Goal: Information Seeking & Learning: Learn about a topic

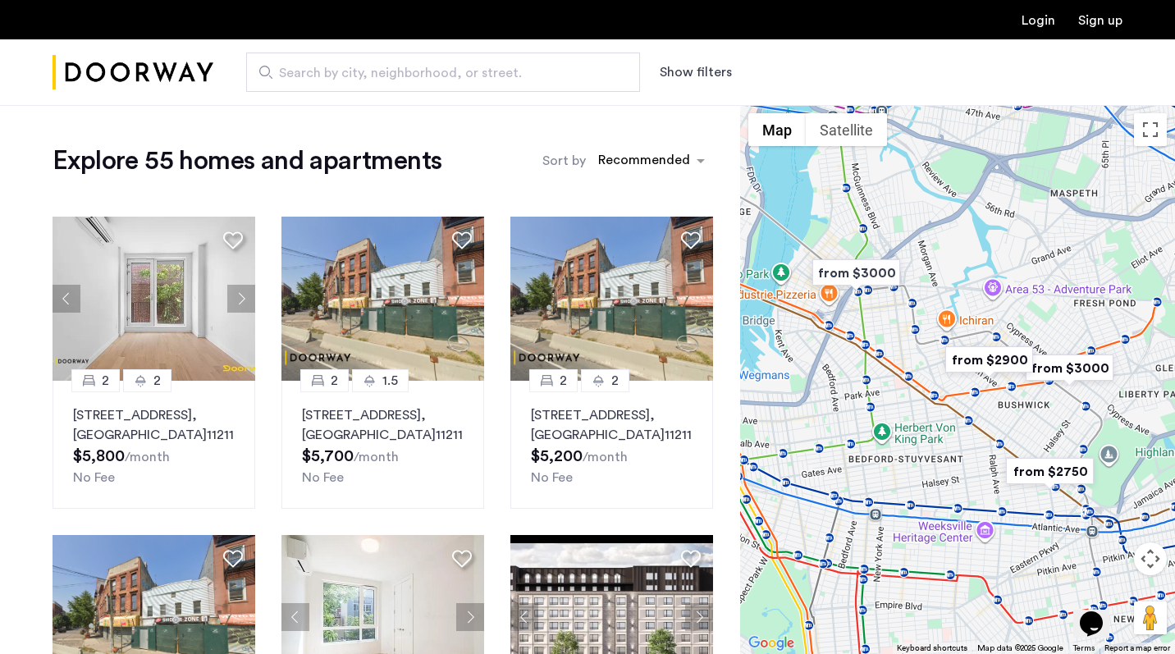
click at [488, 83] on input "Search by city, neighborhood, or street." at bounding box center [443, 72] width 394 height 39
click at [601, 163] on div "sort-apartment" at bounding box center [644, 163] width 97 height 22
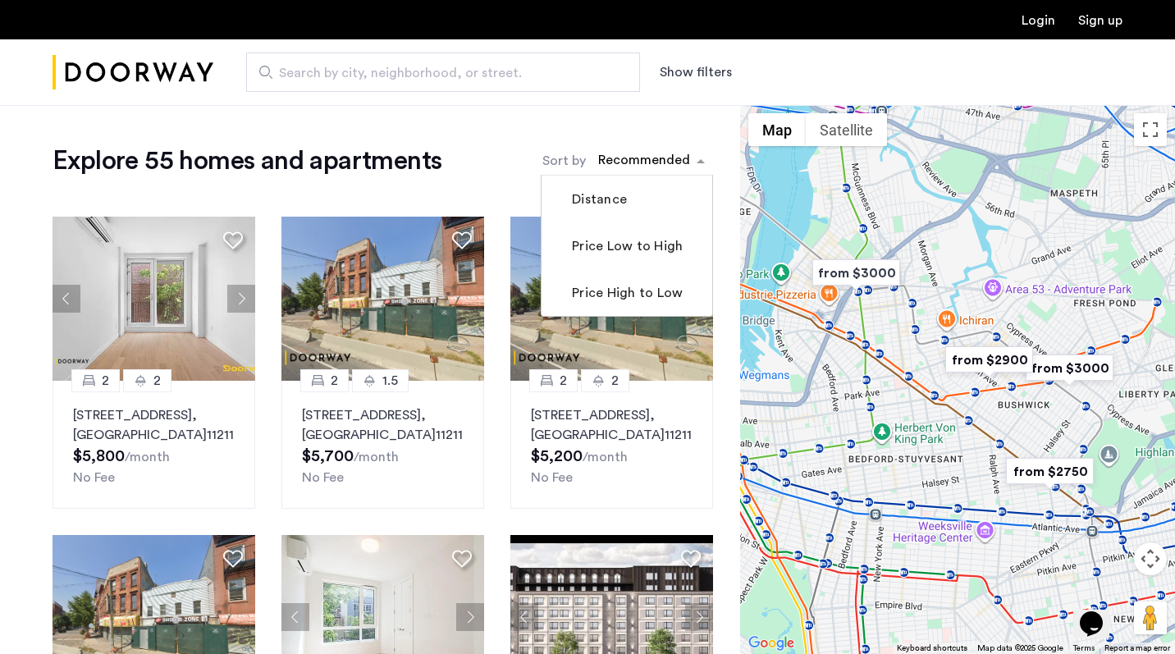
click at [717, 63] on button "Show filters" at bounding box center [696, 72] width 72 height 20
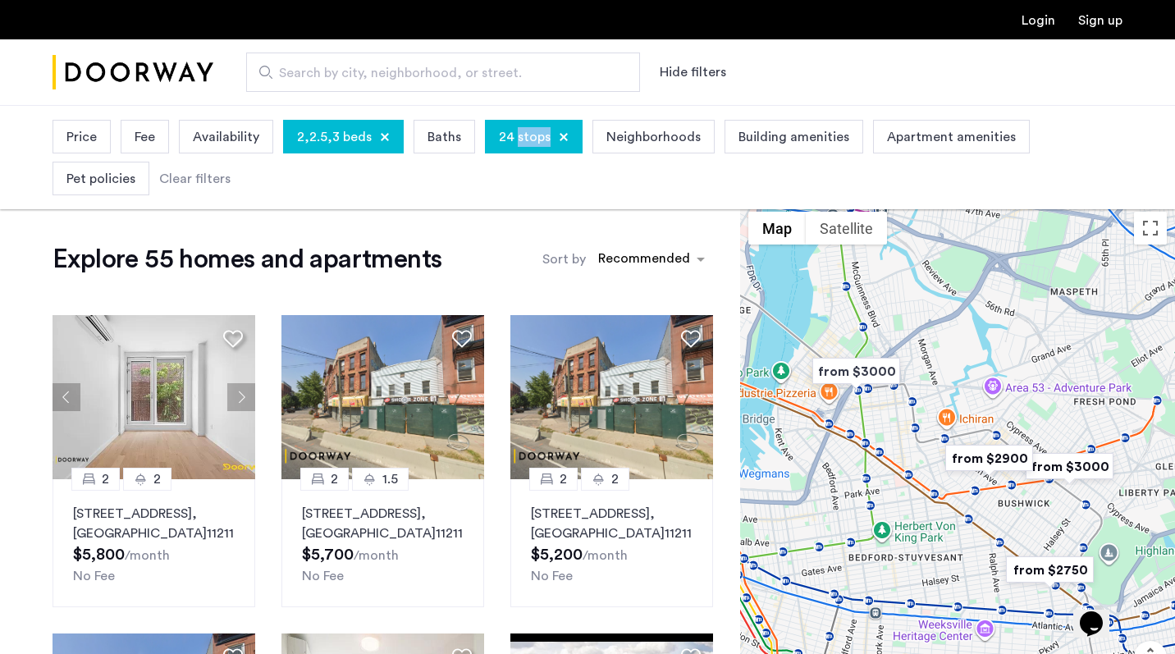
drag, startPoint x: 505, startPoint y: 147, endPoint x: 491, endPoint y: 171, distance: 27.6
click at [491, 171] on div "Price Fee Availability 2,2.5,3 beds Baths 24 stops Neighborhoods Building ameni…" at bounding box center [588, 158] width 1070 height 84
click at [431, 199] on div "Price Fee Availability 2,2.5,3 beds Baths 24 stops Neighborhoods Building ameni…" at bounding box center [588, 158] width 1070 height 84
click at [70, 136] on span "Price" at bounding box center [81, 137] width 30 height 20
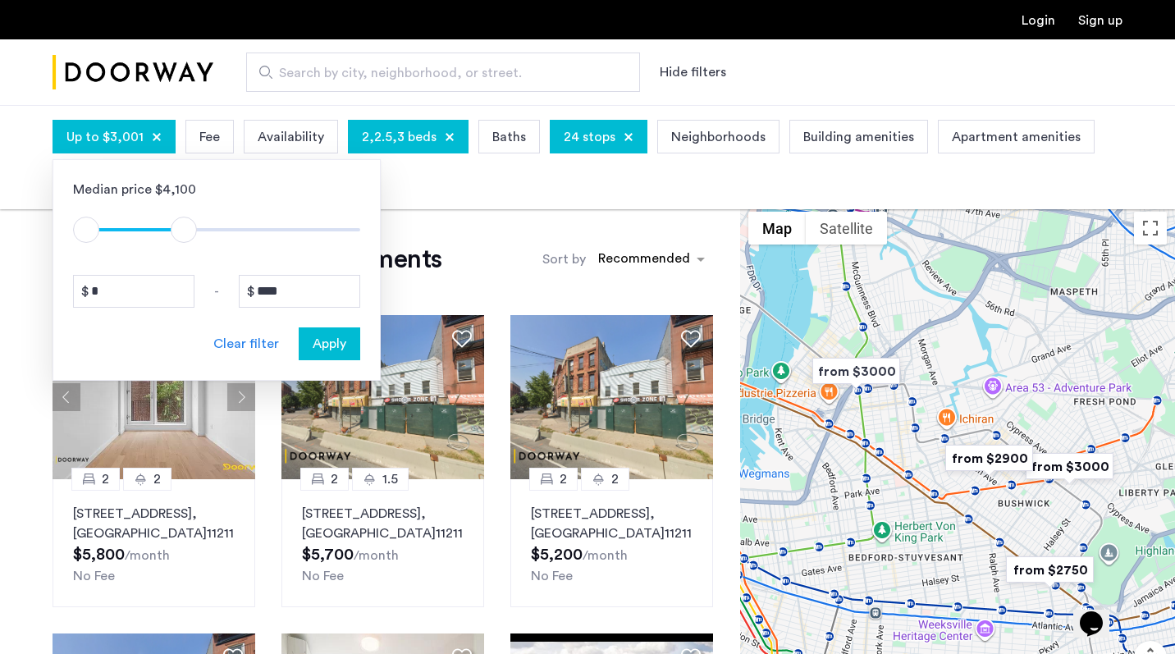
type input "****"
drag, startPoint x: 342, startPoint y: 228, endPoint x: 187, endPoint y: 223, distance: 155.2
click at [187, 223] on span "ngx-slider-max" at bounding box center [187, 230] width 26 height 26
click at [341, 352] on span "Apply" at bounding box center [330, 344] width 34 height 20
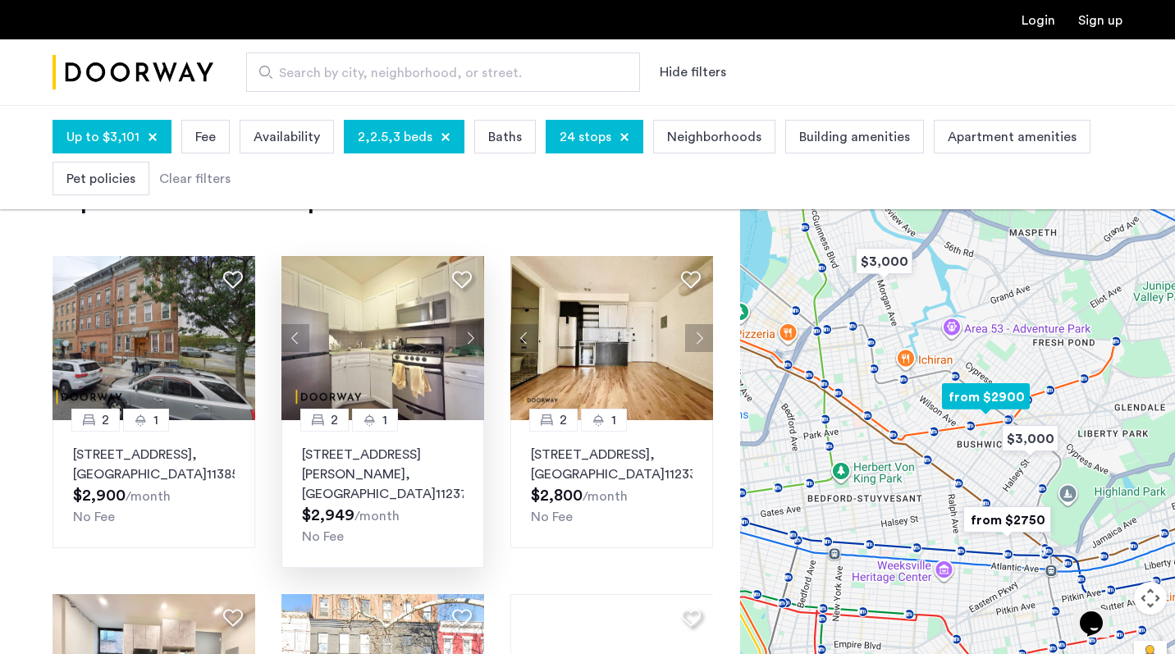
scroll to position [57, 0]
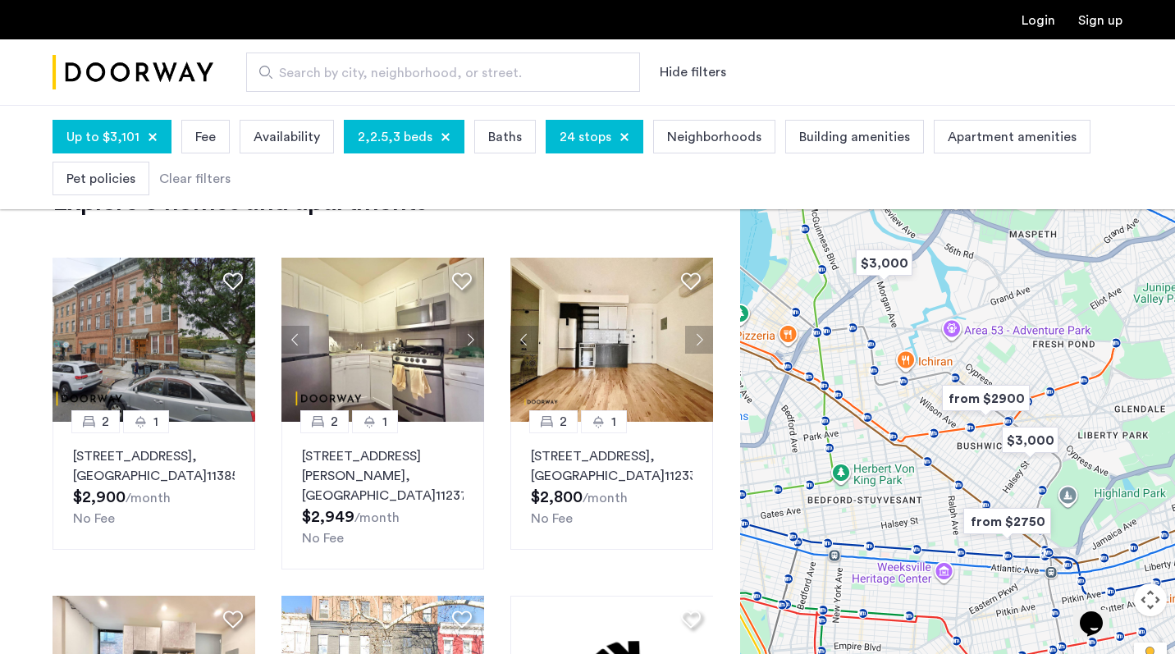
click at [570, 133] on span "24 stops" at bounding box center [586, 137] width 52 height 20
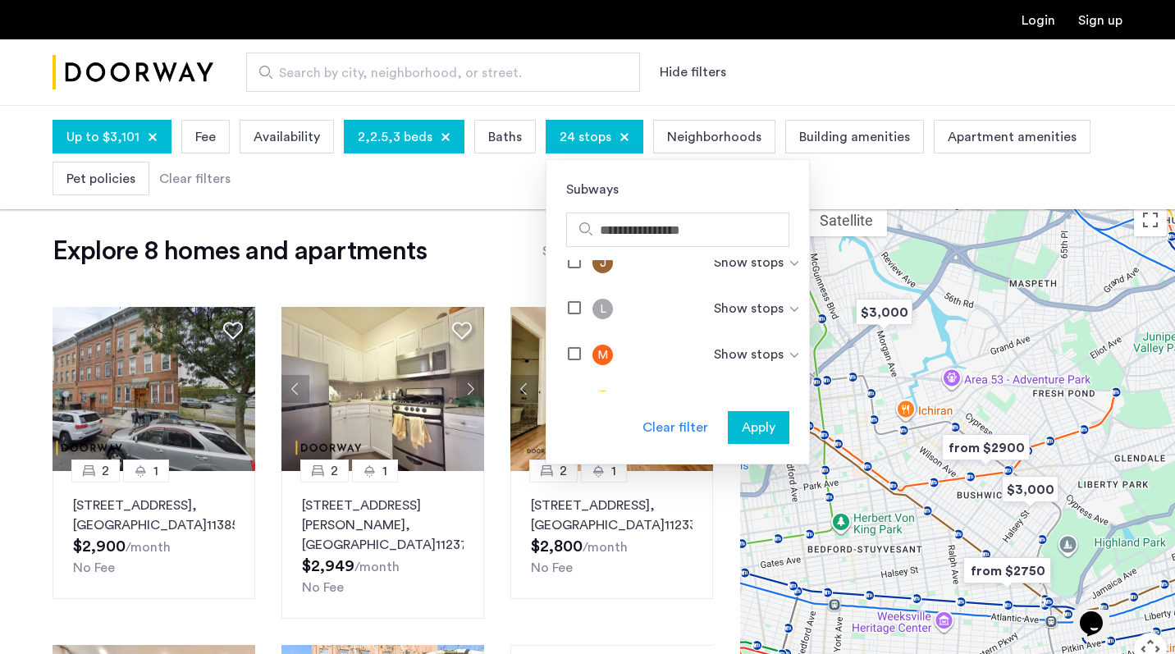
scroll to position [758, 0]
click at [714, 315] on div "Show stops" at bounding box center [757, 306] width 87 height 20
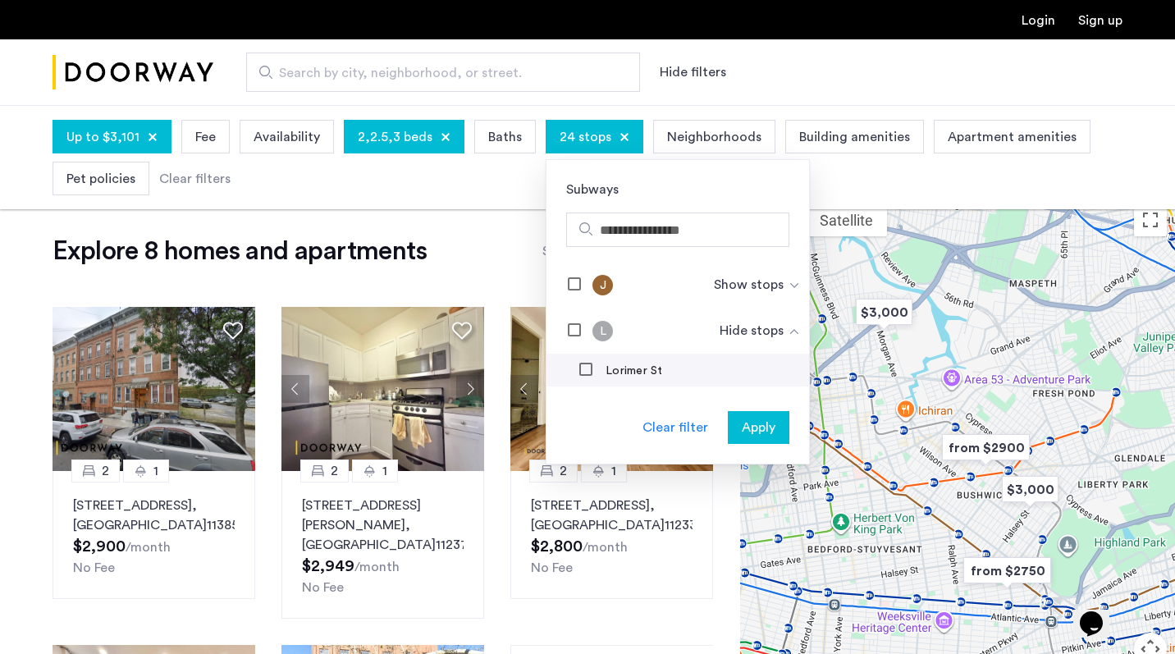
scroll to position [735, 0]
click at [593, 361] on div "Lorimer St" at bounding box center [621, 369] width 85 height 16
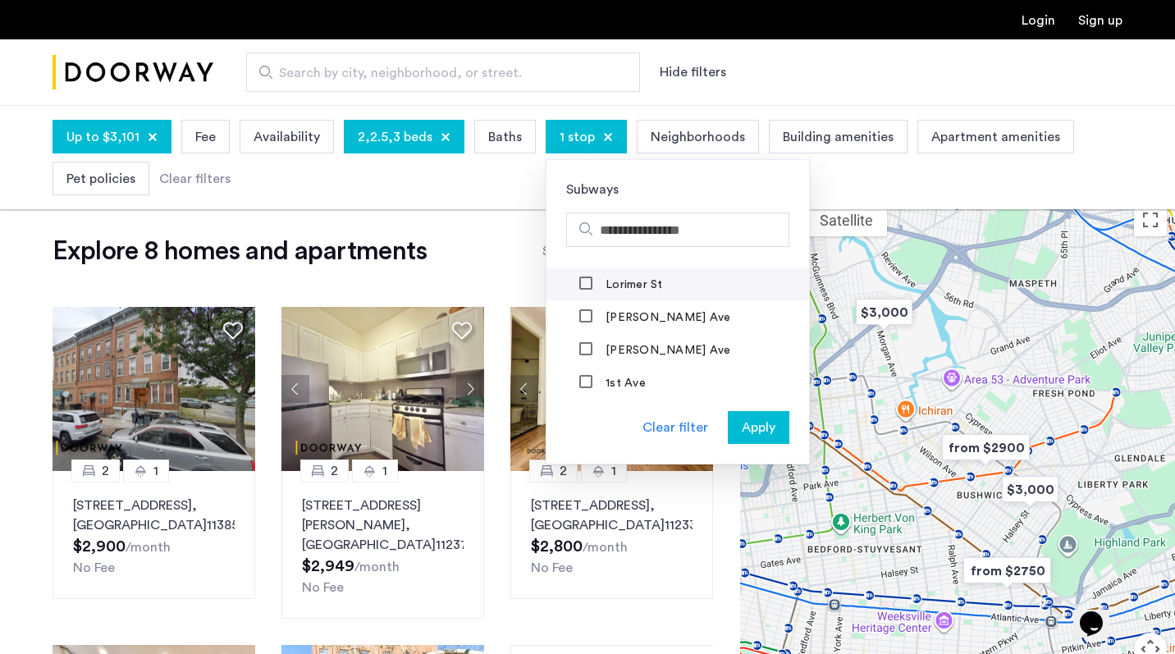
scroll to position [826, 0]
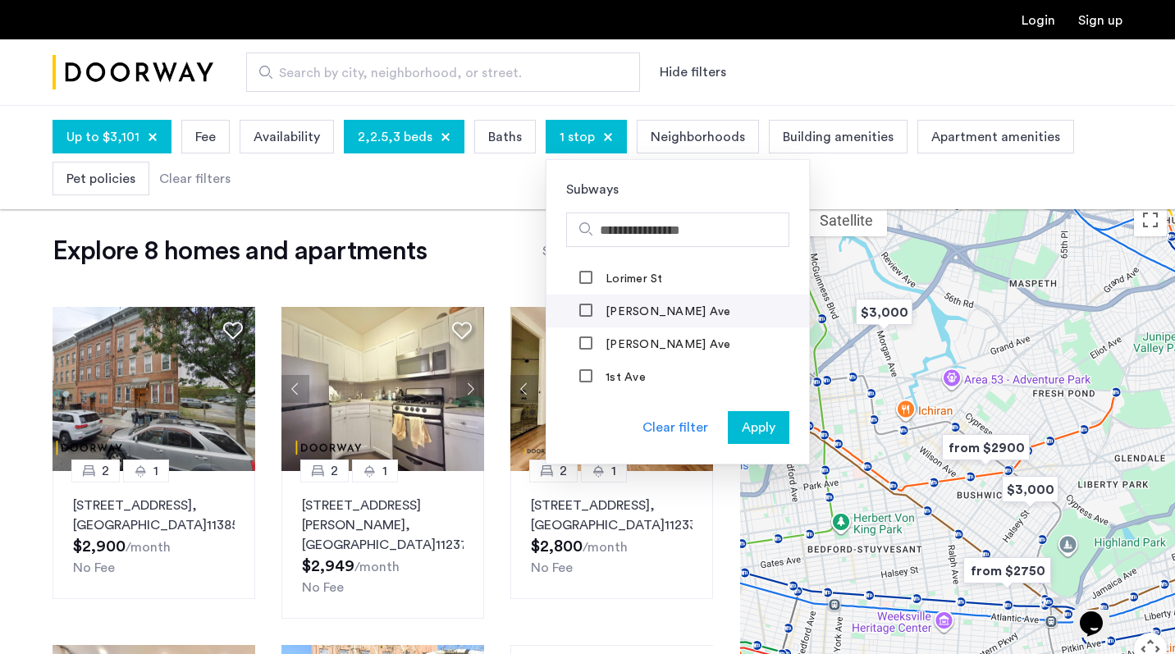
click at [592, 312] on div "Sutter Ave" at bounding box center [655, 312] width 153 height 16
click at [591, 311] on div "Sutter Ave" at bounding box center [655, 312] width 153 height 16
click at [583, 350] on div at bounding box center [586, 344] width 13 height 13
click at [585, 373] on div at bounding box center [586, 377] width 15 height 16
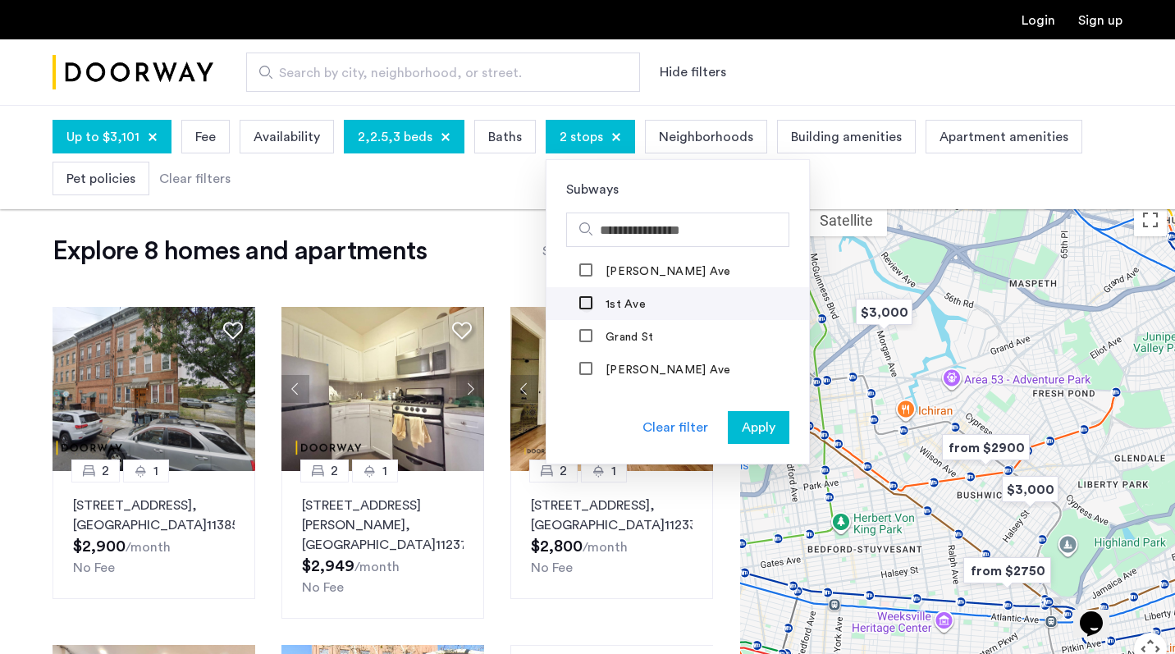
scroll to position [904, 0]
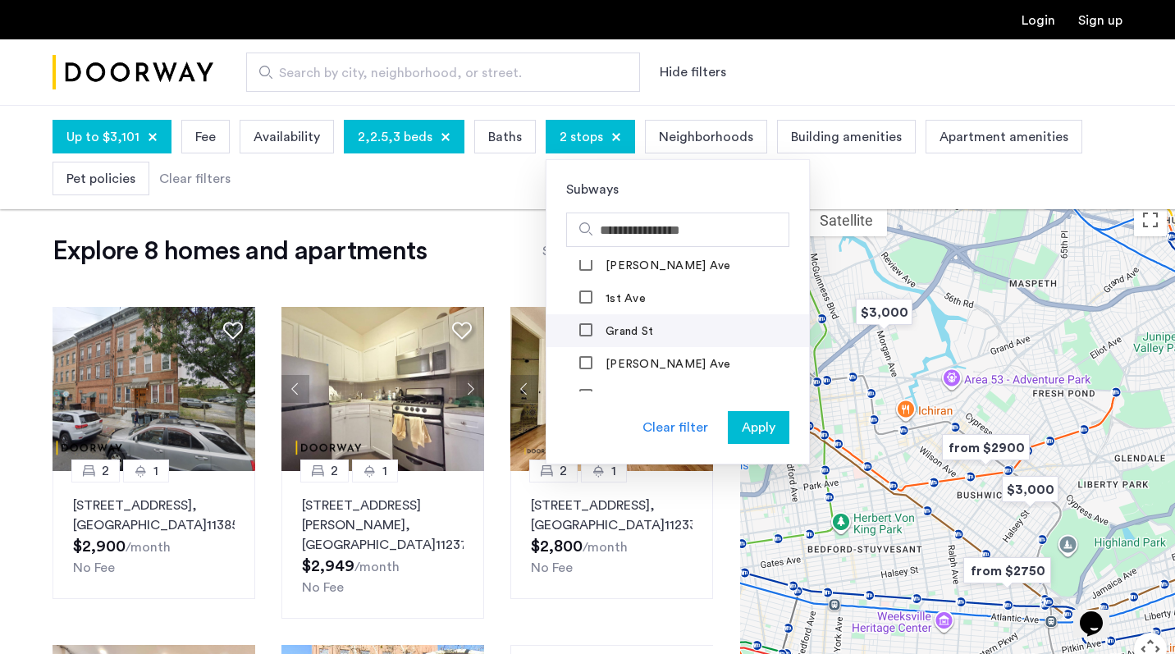
click at [602, 337] on label "Grand St" at bounding box center [627, 331] width 51 height 13
click at [596, 352] on mat-checkbox "Graham Ave" at bounding box center [678, 363] width 263 height 33
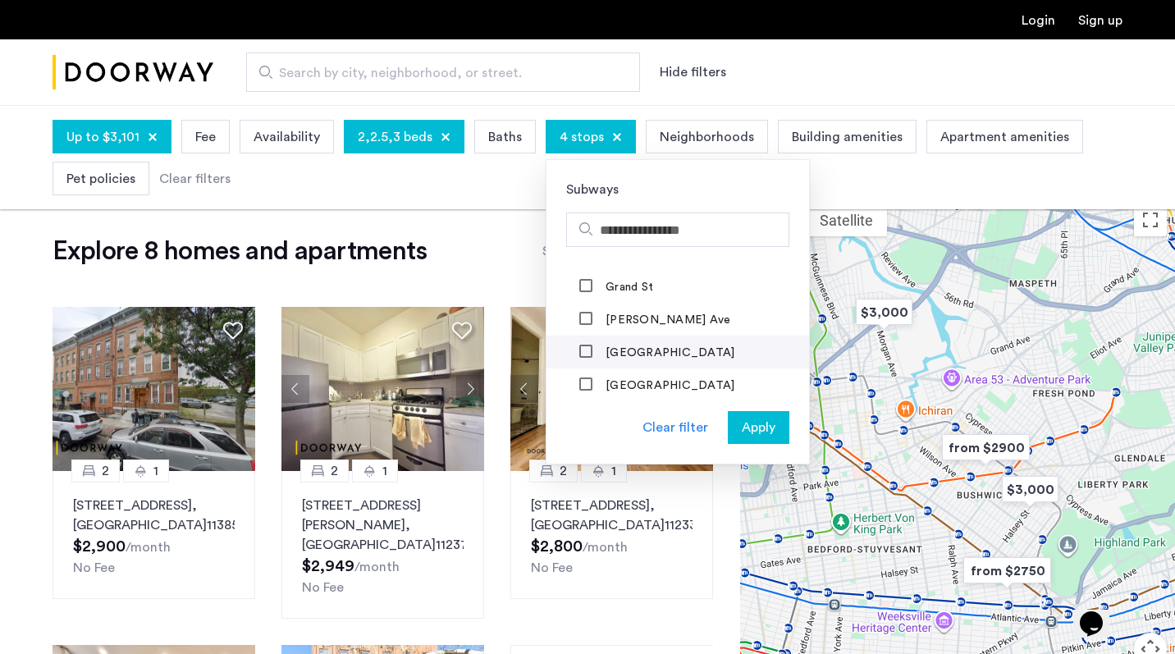
click at [602, 352] on label "Bedford Ave" at bounding box center [668, 352] width 132 height 13
click at [602, 379] on label "Montrose Ave" at bounding box center [668, 385] width 132 height 13
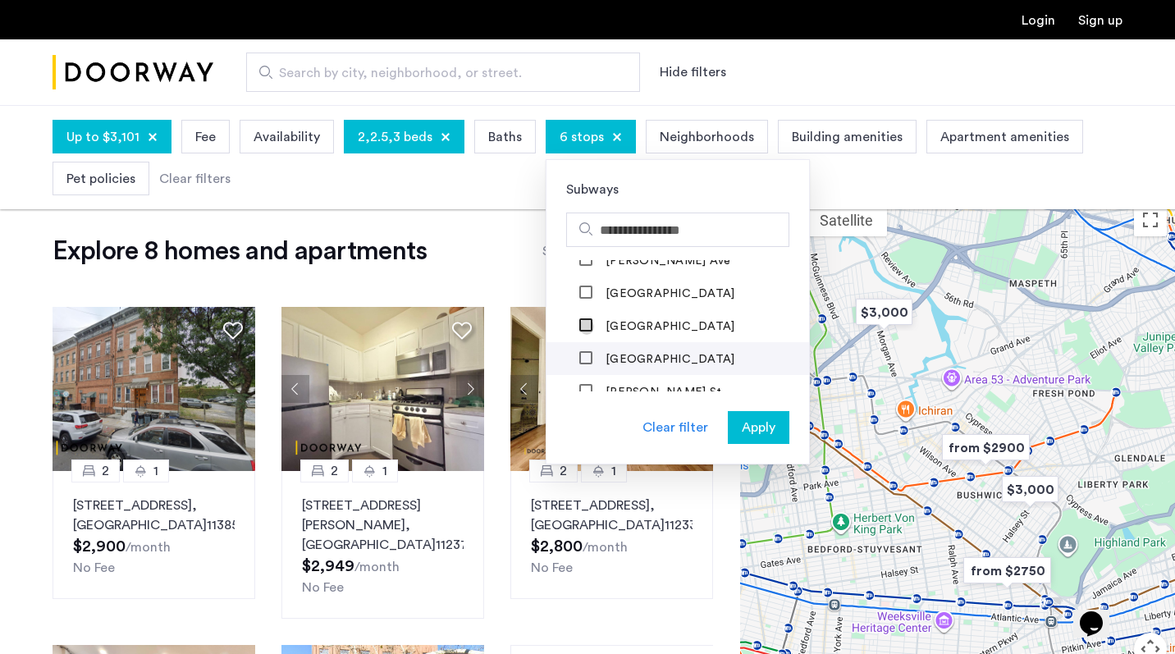
scroll to position [1039, 0]
click at [610, 355] on label "Halsey St" at bounding box center [661, 361] width 119 height 13
click at [611, 355] on label "Myrtle - Wyckoff Aves" at bounding box center [692, 360] width 181 height 13
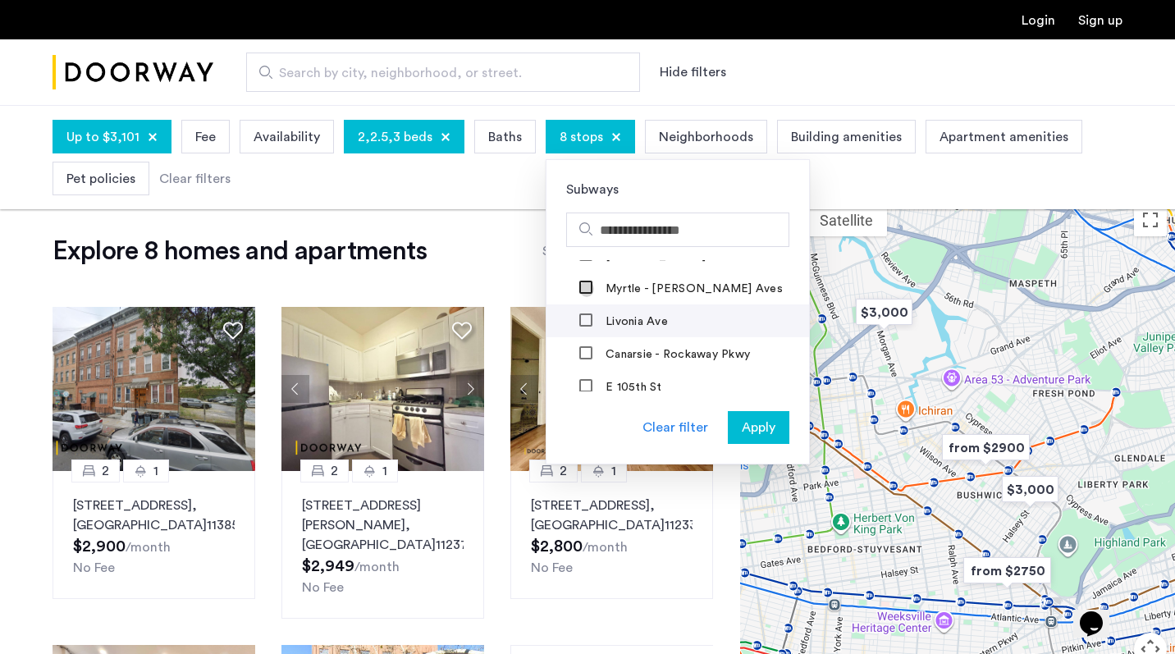
scroll to position [1146, 0]
click at [611, 356] on label "Canarsie - Rockaway Pkwy" at bounding box center [676, 352] width 148 height 13
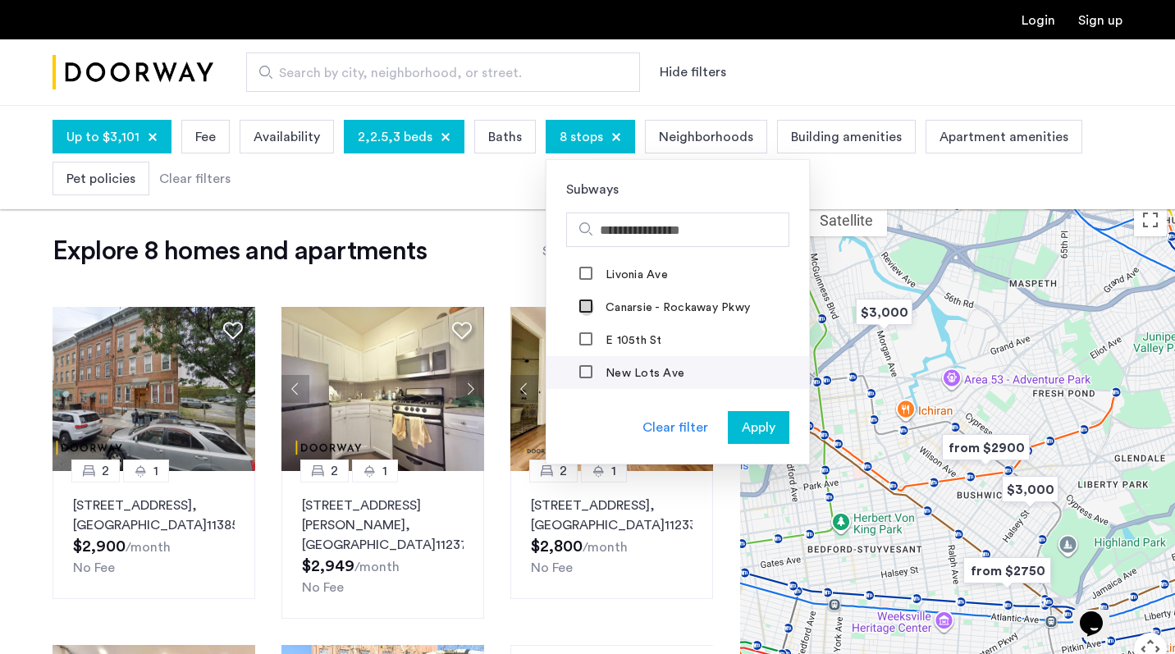
scroll to position [1240, 0]
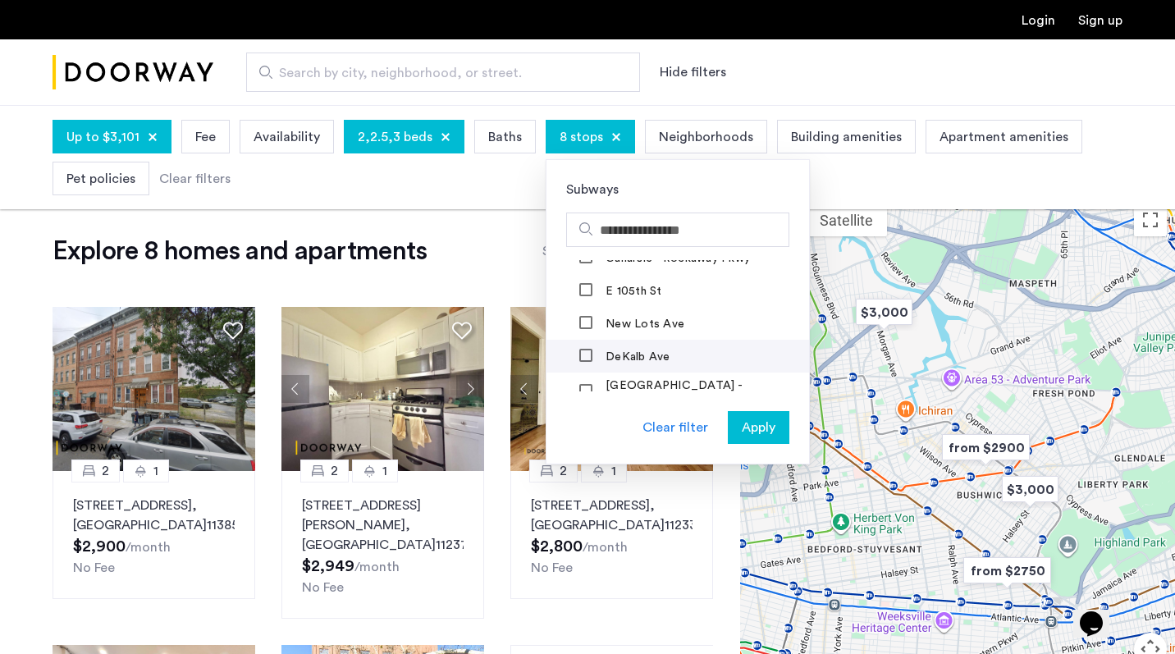
click at [616, 354] on label "DeKalb Ave" at bounding box center [636, 356] width 68 height 13
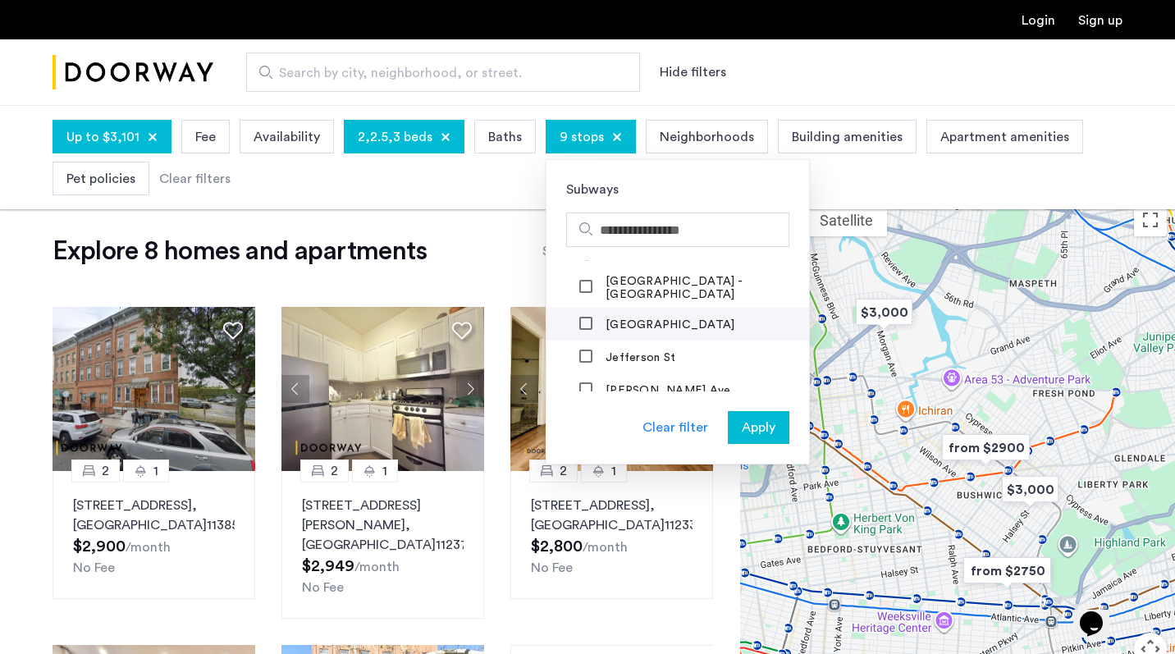
scroll to position [1349, 0]
click at [620, 352] on label "Jefferson St" at bounding box center [638, 353] width 73 height 13
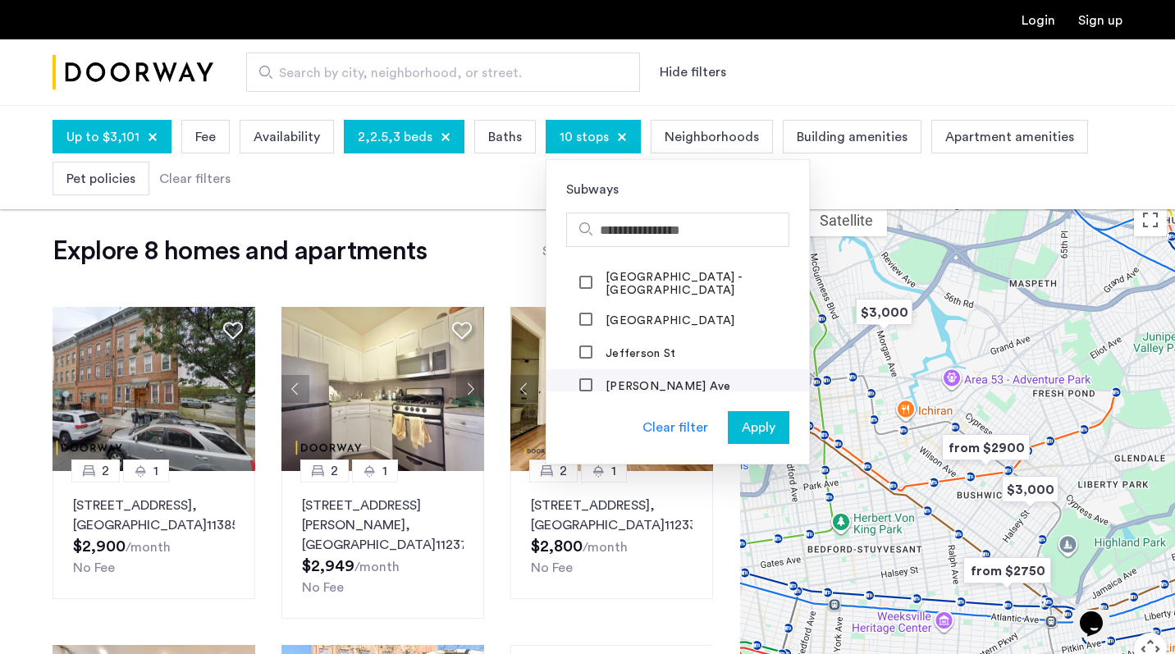
click at [620, 369] on mat-checkbox "Morgan Ave" at bounding box center [678, 385] width 263 height 33
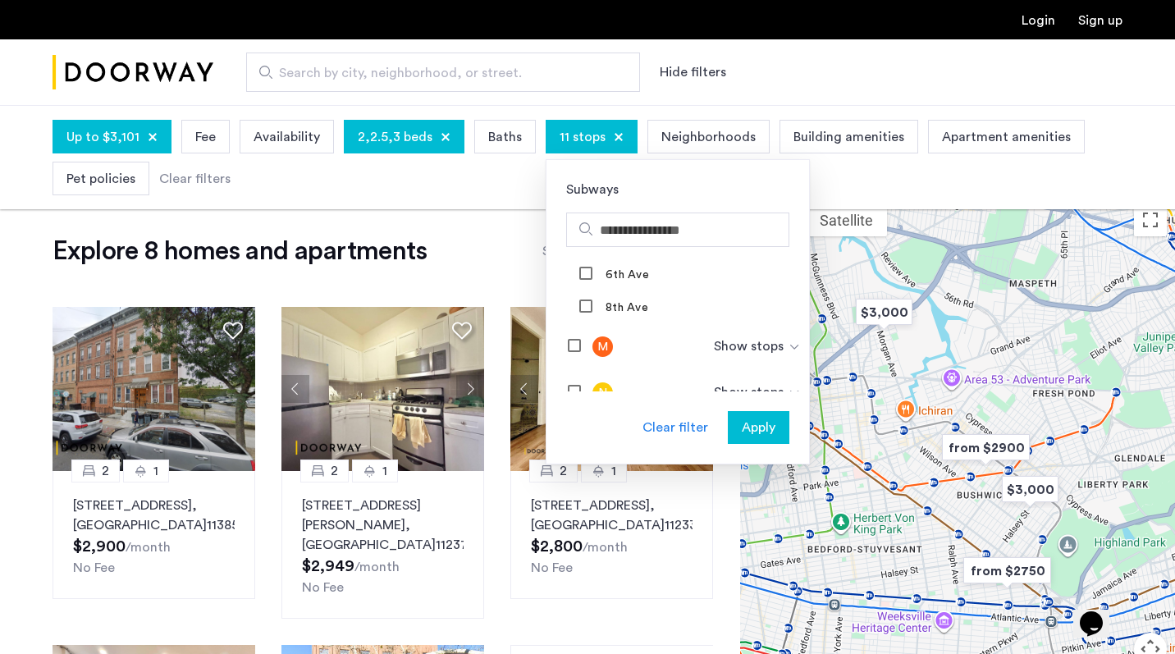
scroll to position [1564, 0]
click at [733, 414] on button "Apply" at bounding box center [759, 427] width 62 height 33
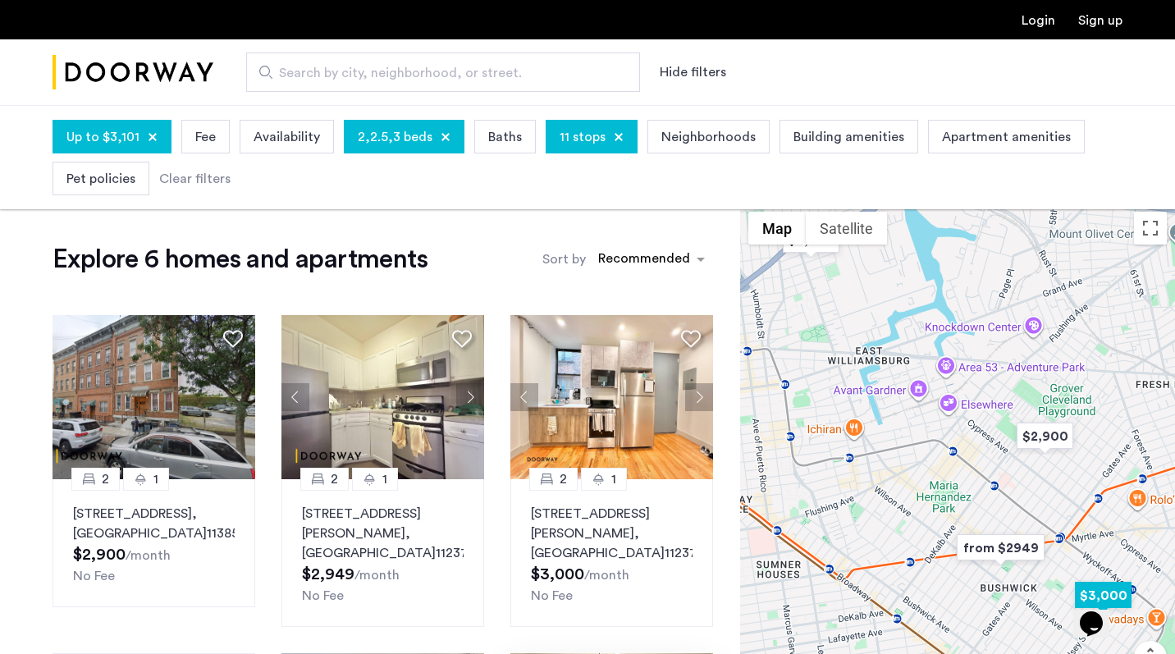
scroll to position [11, 0]
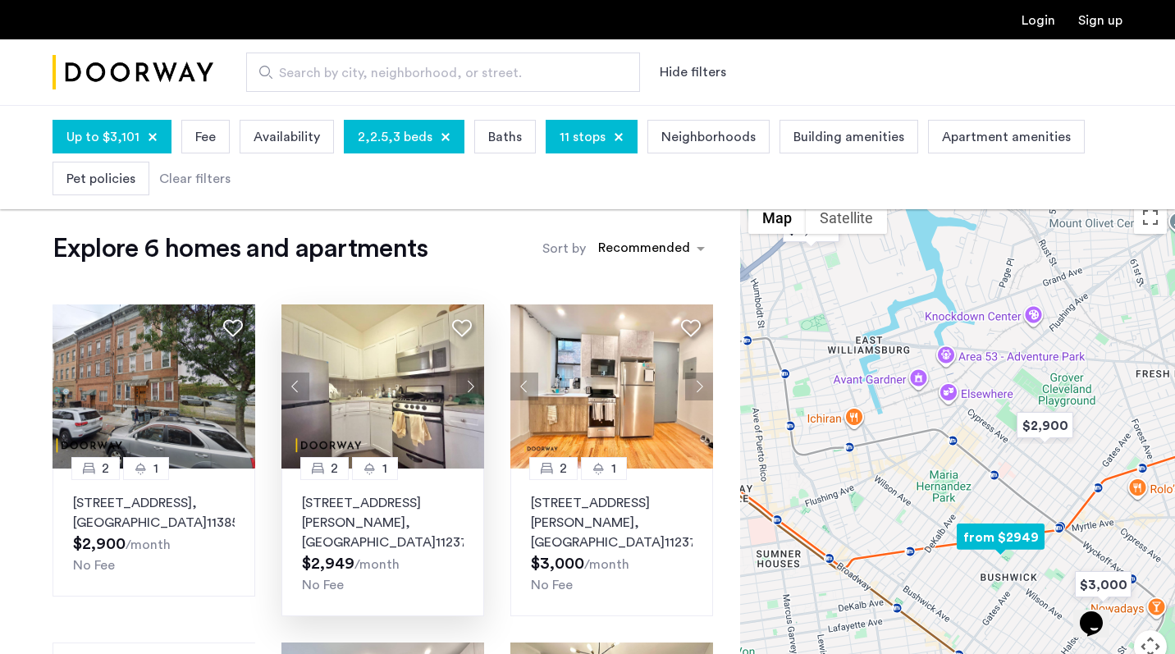
click at [369, 524] on p "290 Harman Street, Unit 1RR, Brooklyn , NY 11237" at bounding box center [383, 522] width 162 height 59
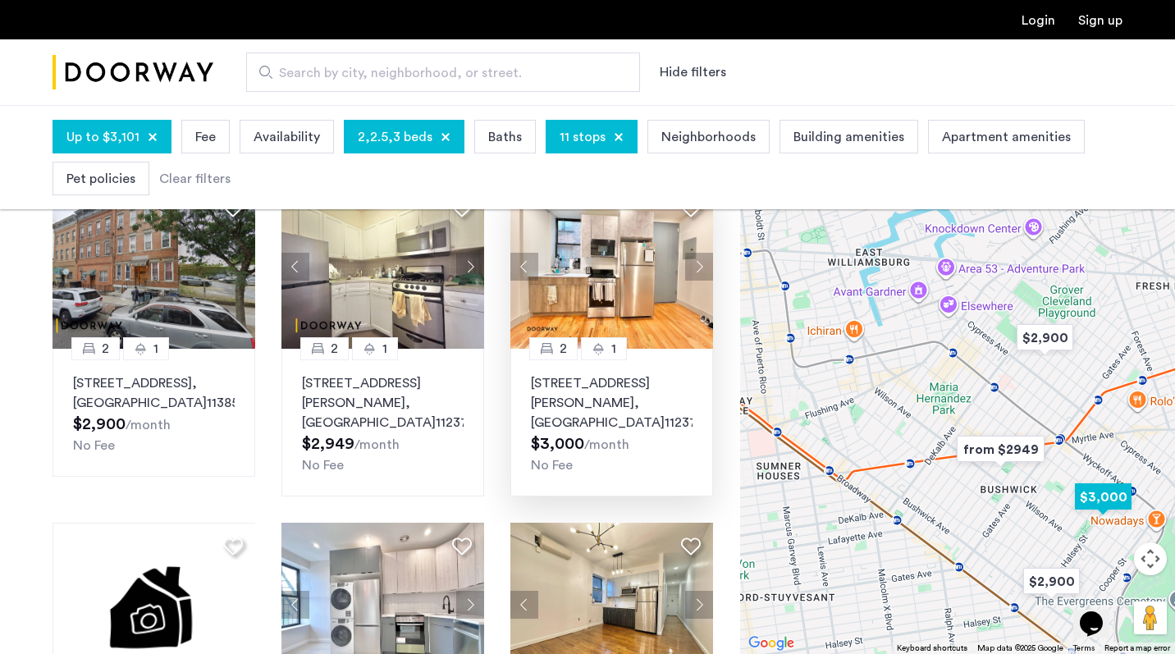
scroll to position [145, 0]
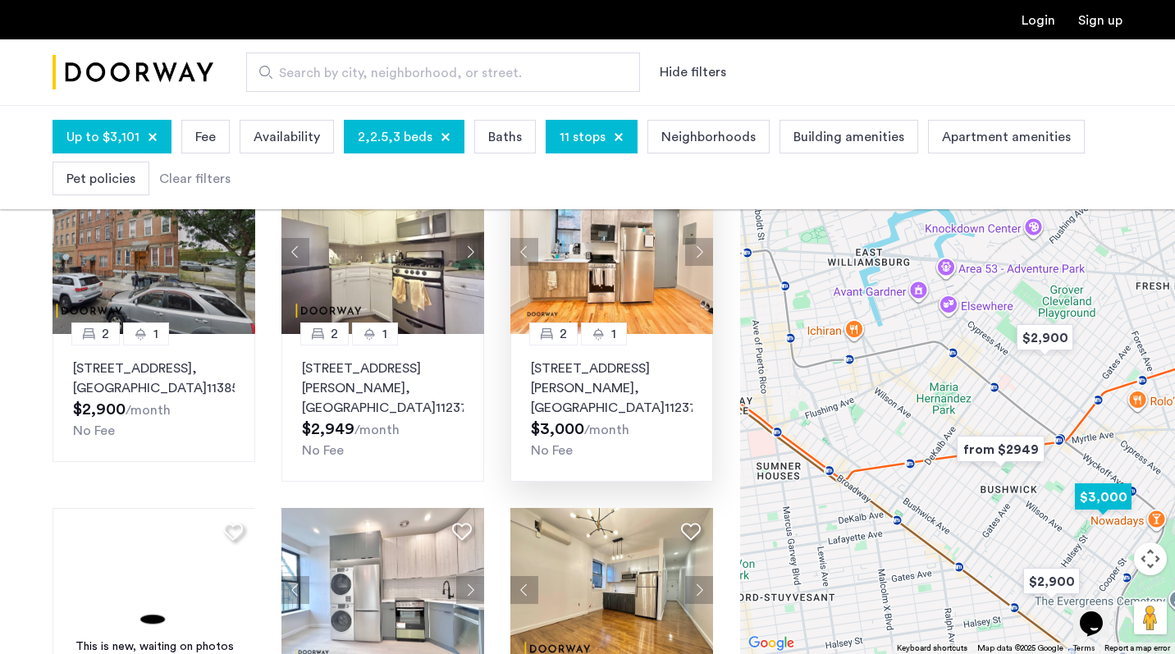
click at [594, 383] on p "1300 Halsey Street, Unit 2C, Brooklyn , NY 11237" at bounding box center [612, 388] width 162 height 59
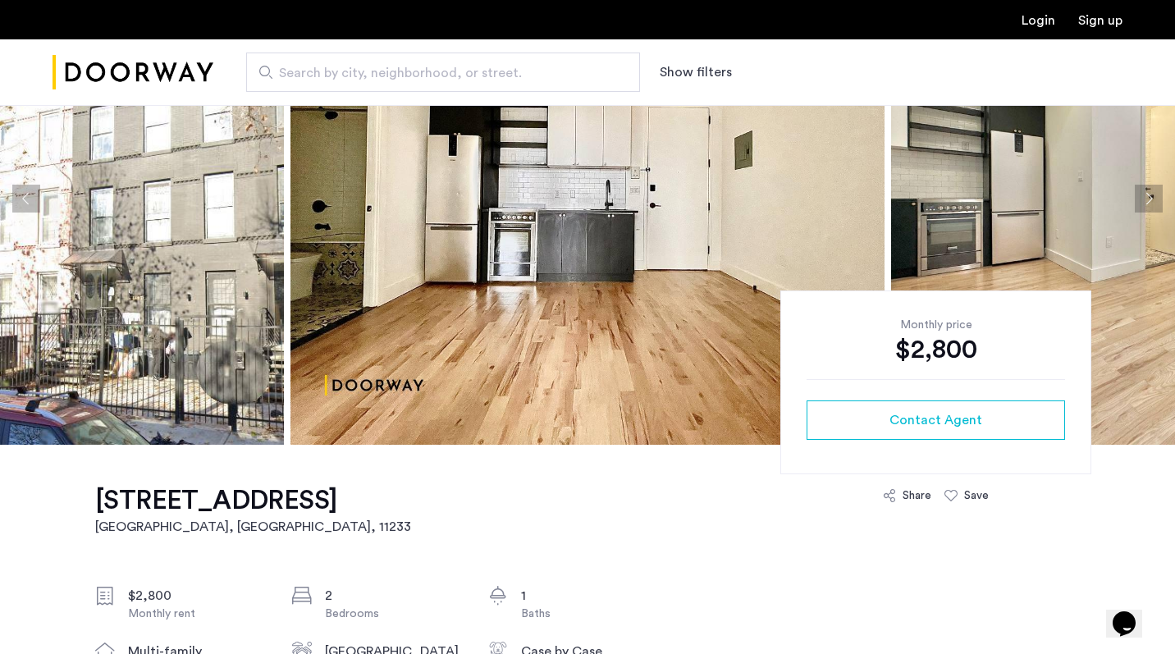
scroll to position [153, 0]
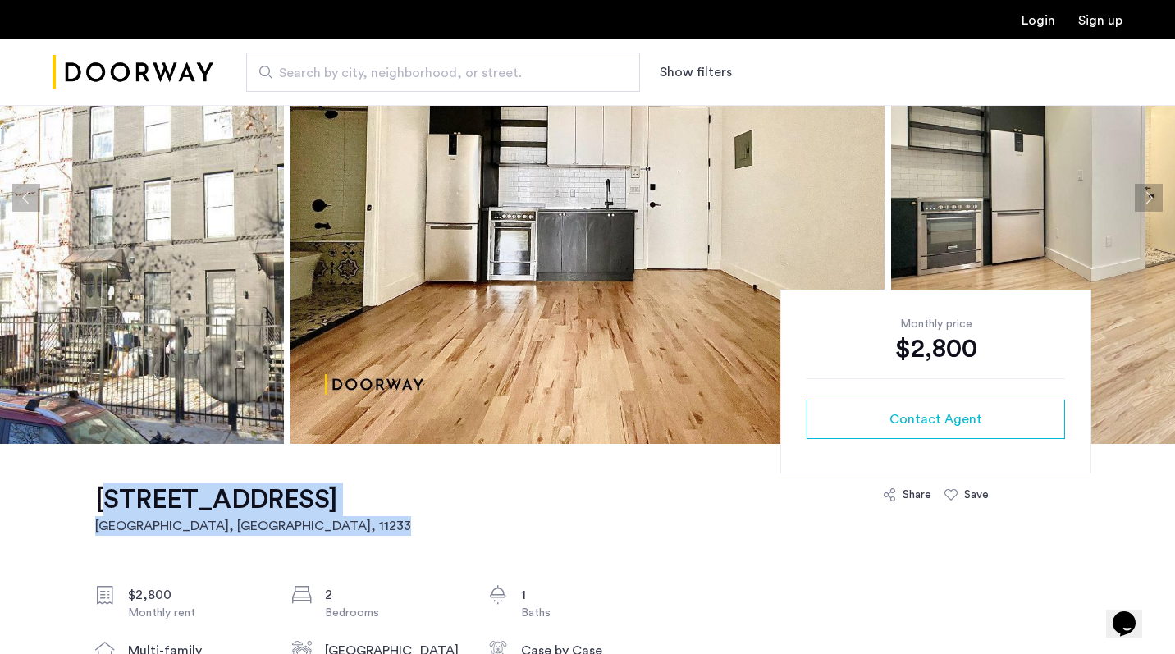
drag, startPoint x: 78, startPoint y: 492, endPoint x: 432, endPoint y: 491, distance: 353.8
copy h1 "1267 Herkimer Street, Unit 4F"
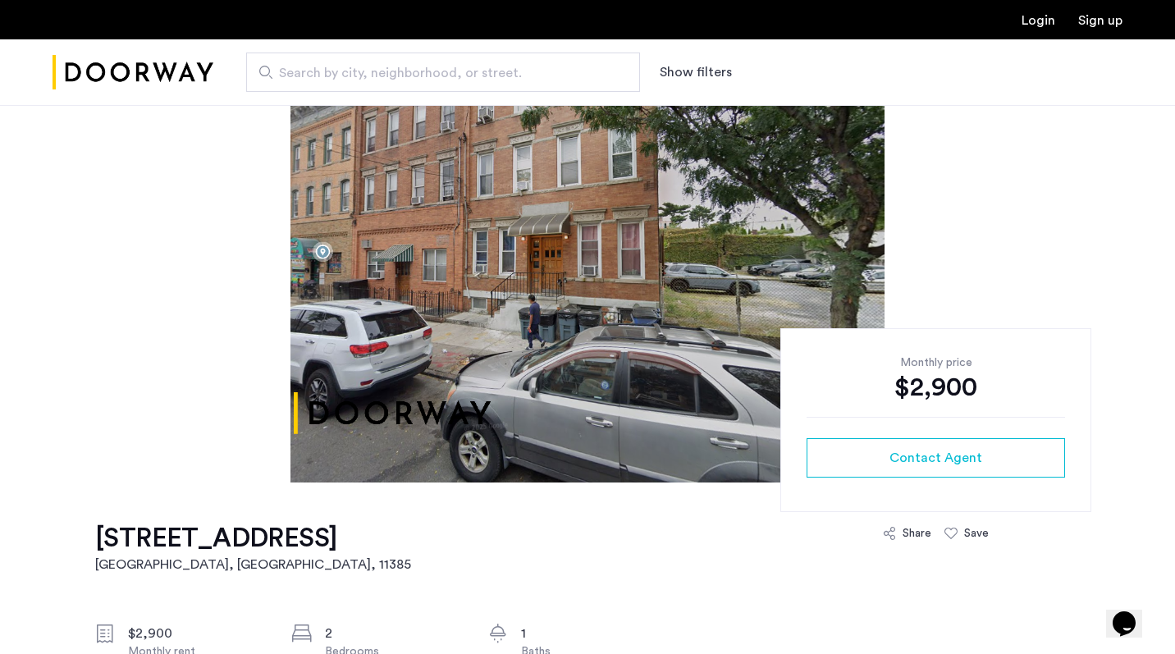
scroll to position [126, 0]
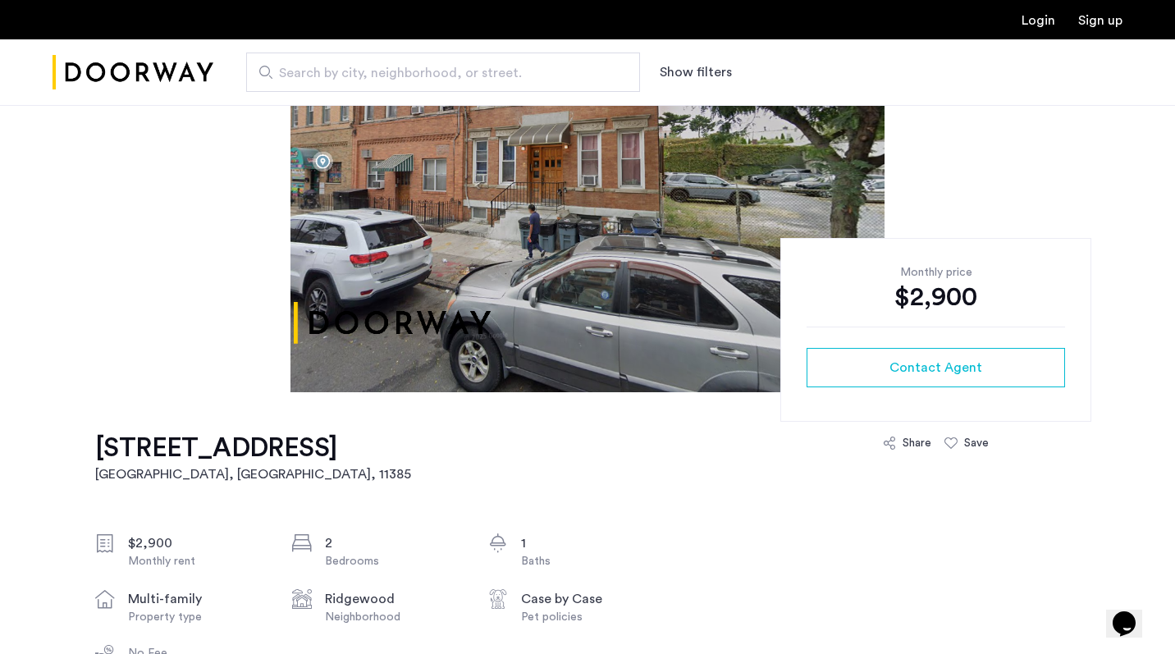
scroll to position [216, 0]
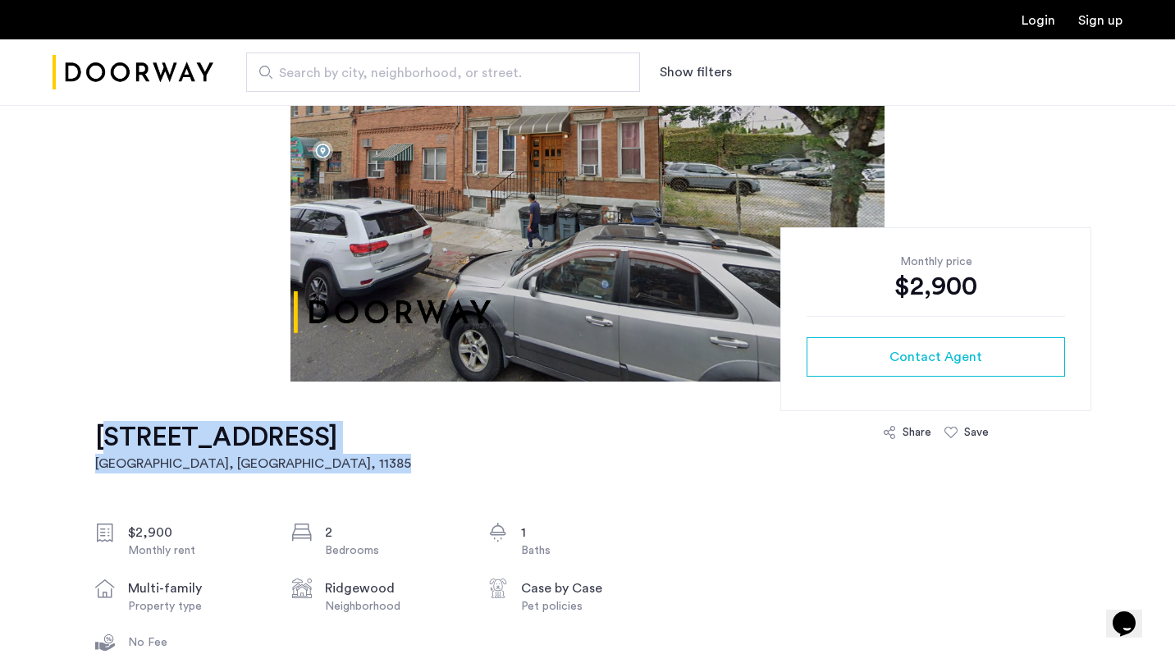
drag, startPoint x: 53, startPoint y: 437, endPoint x: 415, endPoint y: 440, distance: 362.0
copy h1 "4-55 Seneca Avenue, Unit 1L"
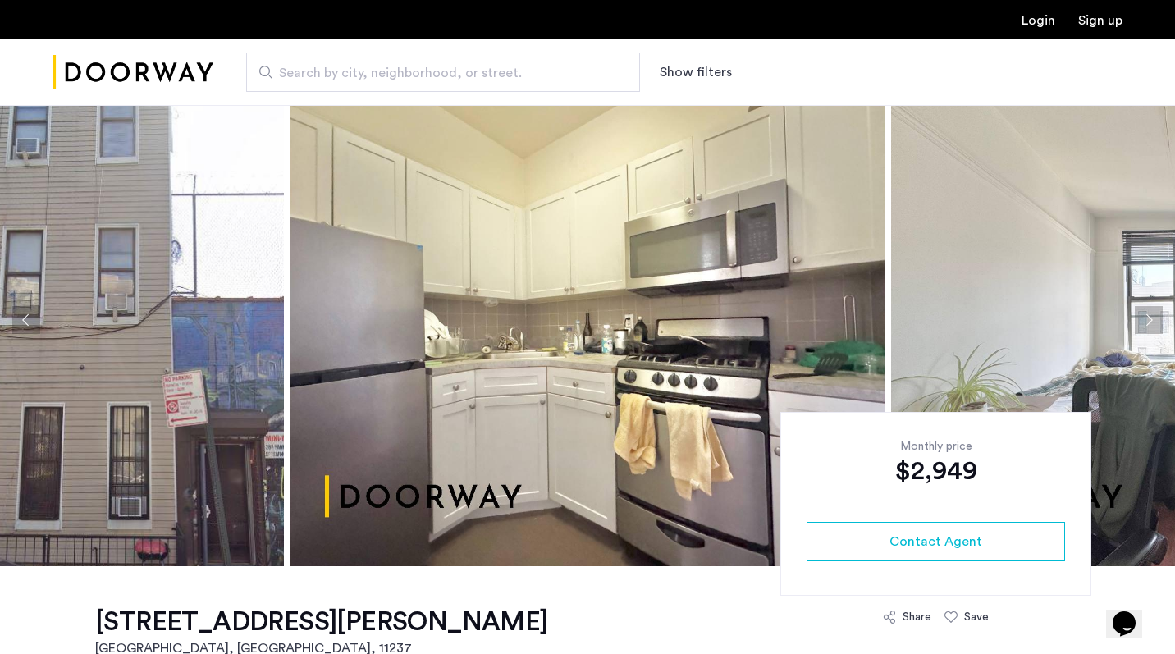
scroll to position [25, 0]
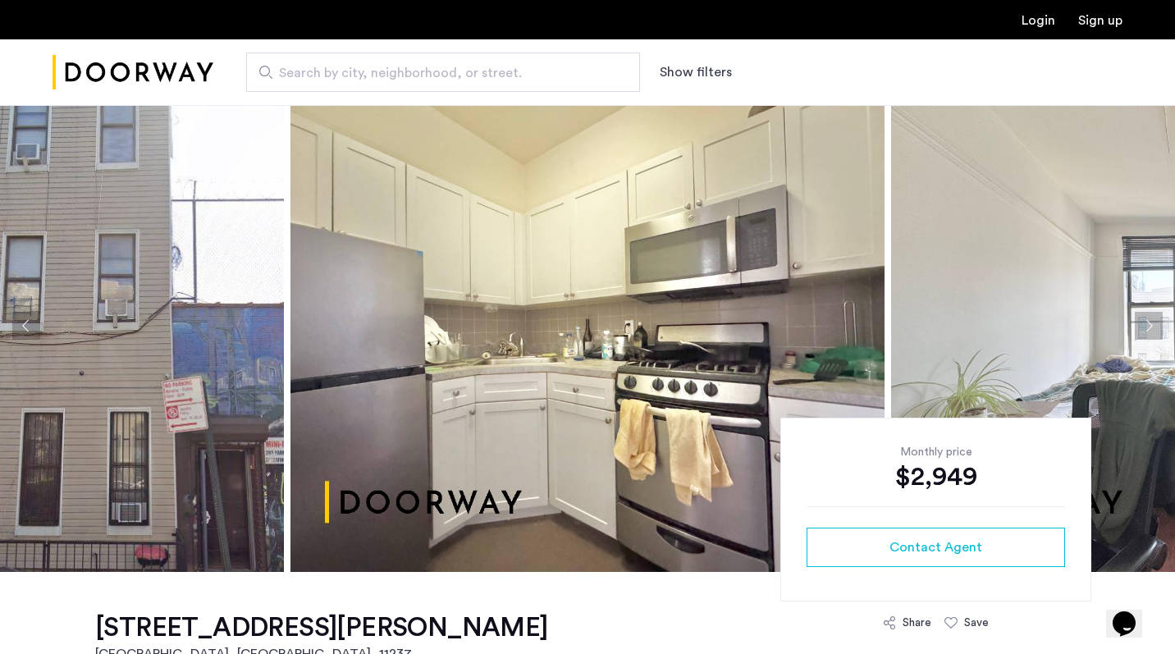
click at [1155, 308] on img at bounding box center [1188, 326] width 594 height 492
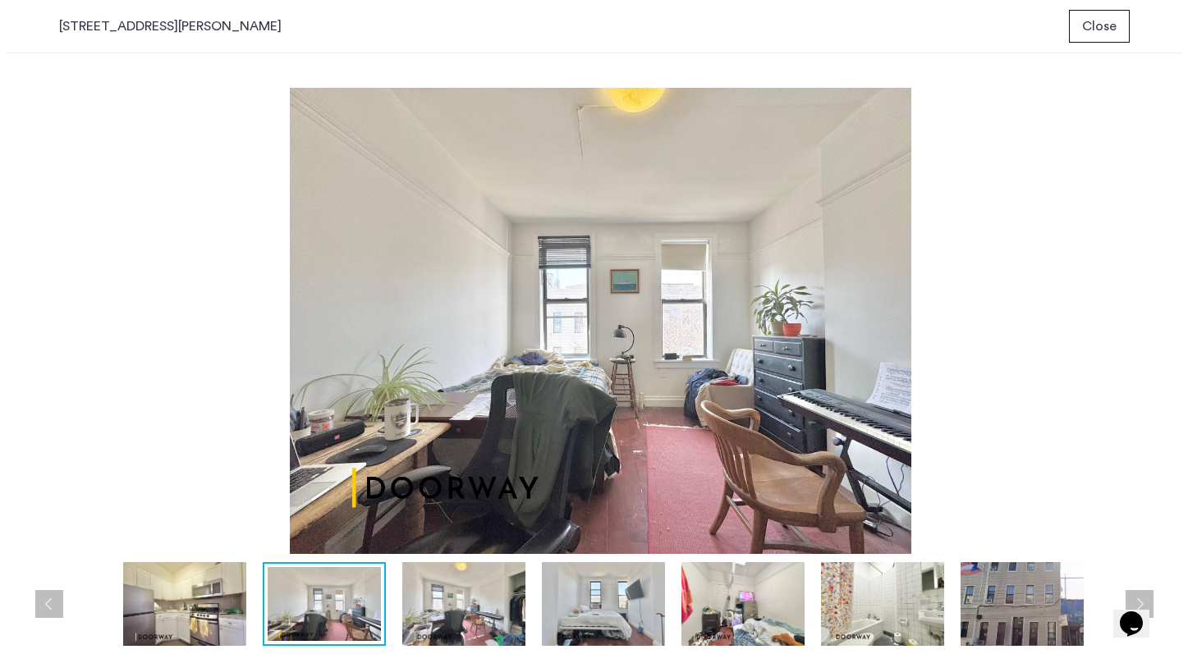
scroll to position [0, 0]
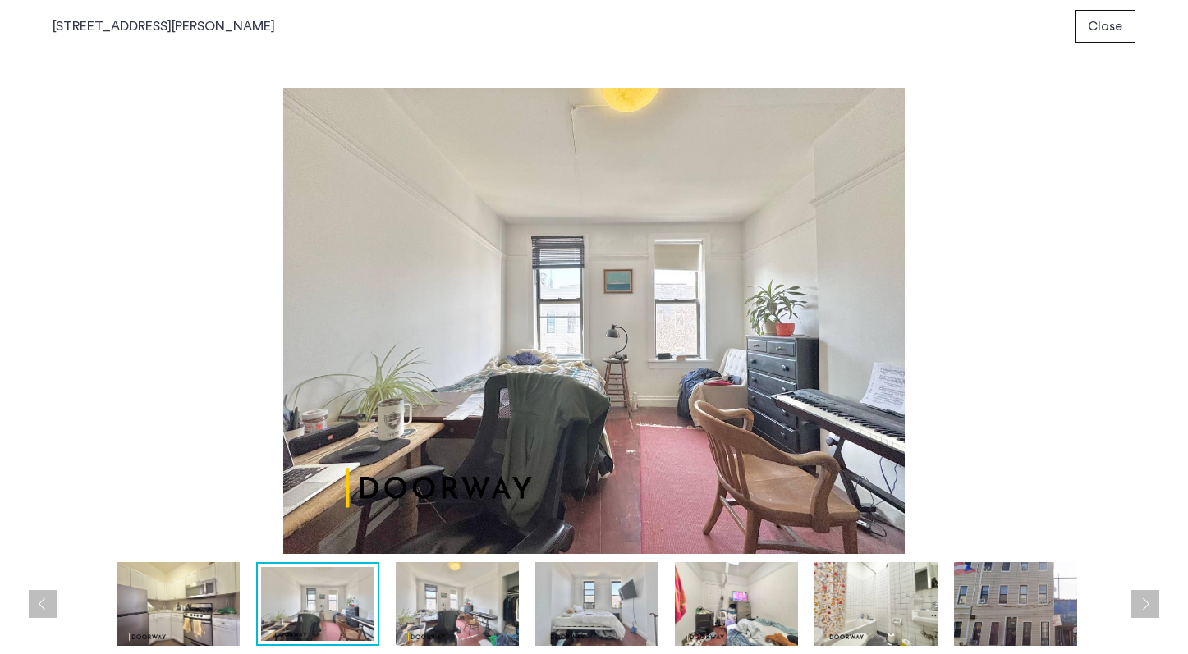
click at [446, 608] on img at bounding box center [457, 604] width 123 height 84
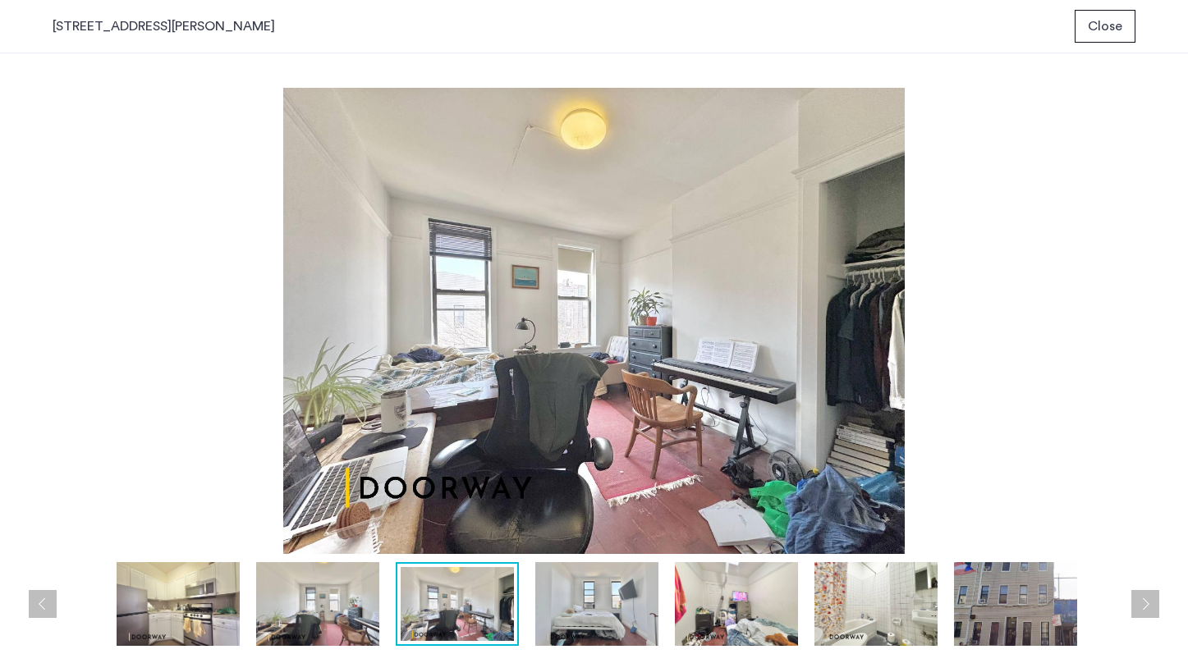
click at [546, 600] on img at bounding box center [596, 604] width 123 height 84
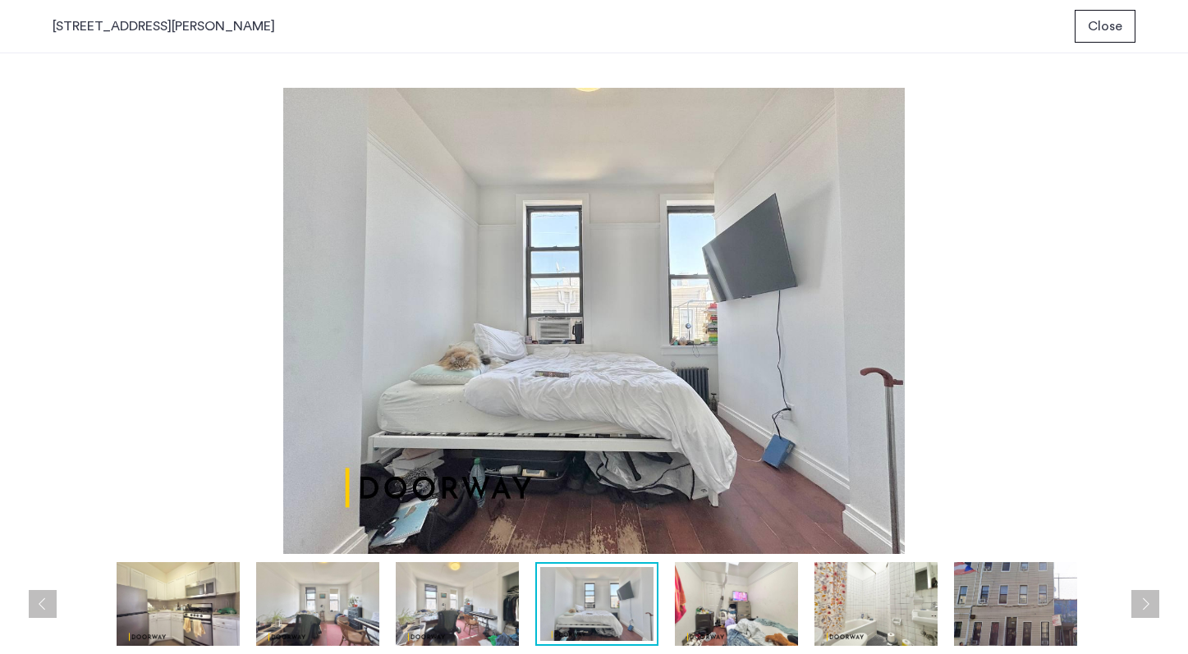
click at [716, 596] on img at bounding box center [736, 604] width 123 height 84
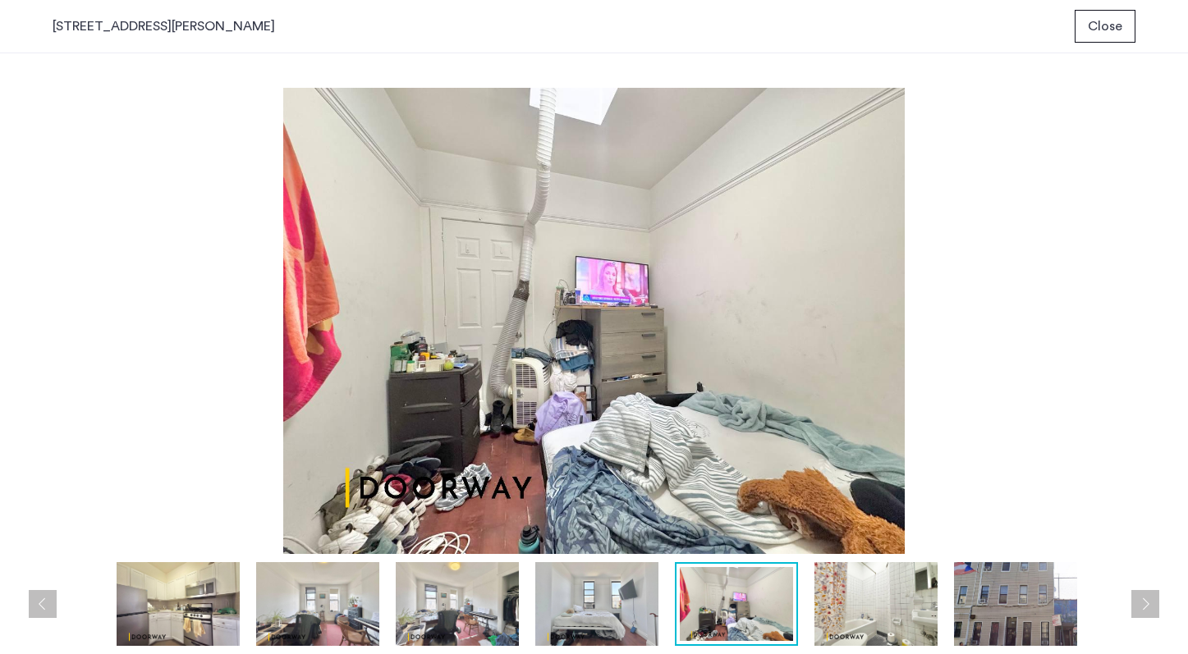
click at [649, 611] on img at bounding box center [596, 604] width 123 height 84
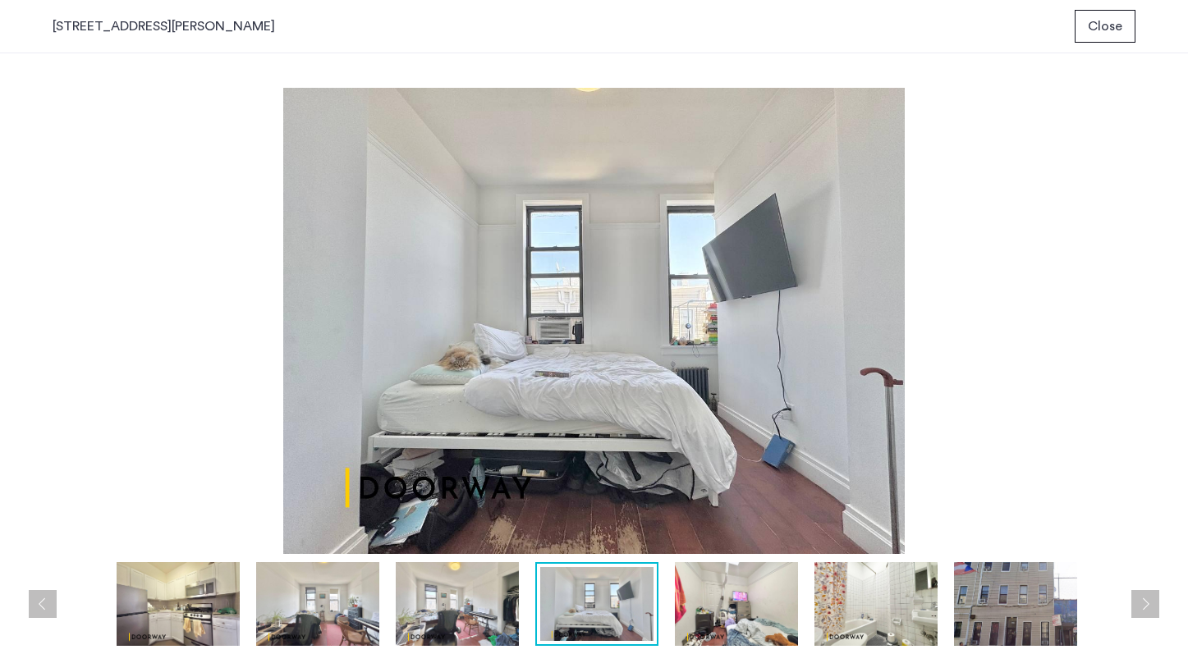
click at [704, 607] on img at bounding box center [736, 604] width 123 height 84
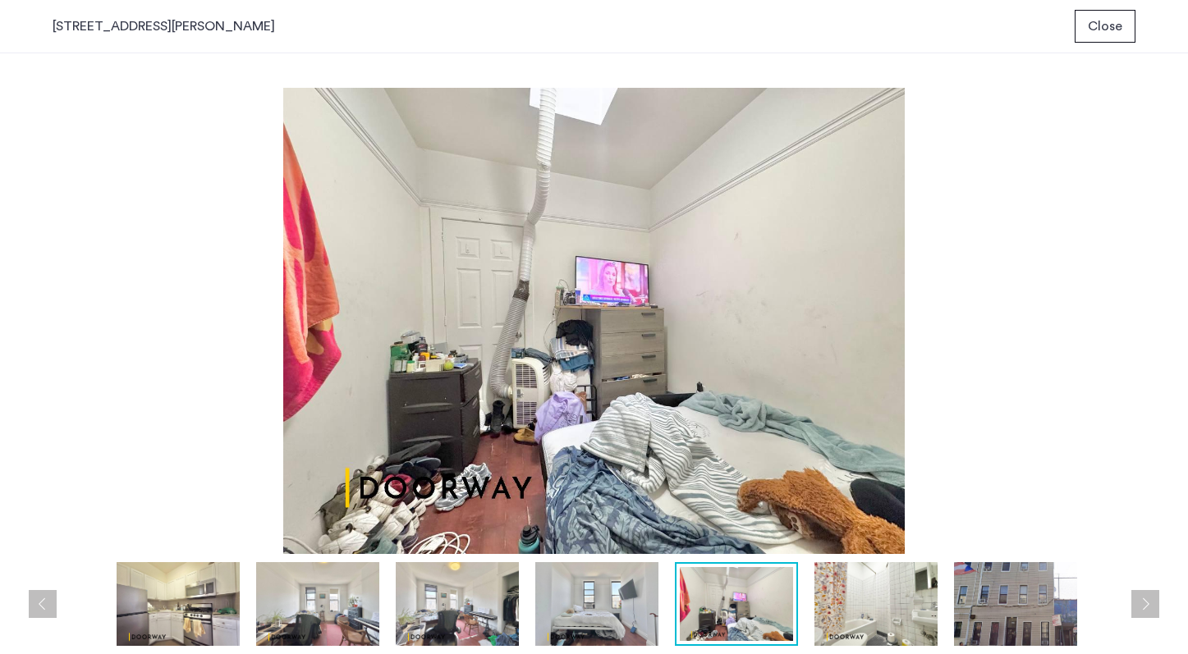
click at [819, 587] on img at bounding box center [875, 604] width 123 height 84
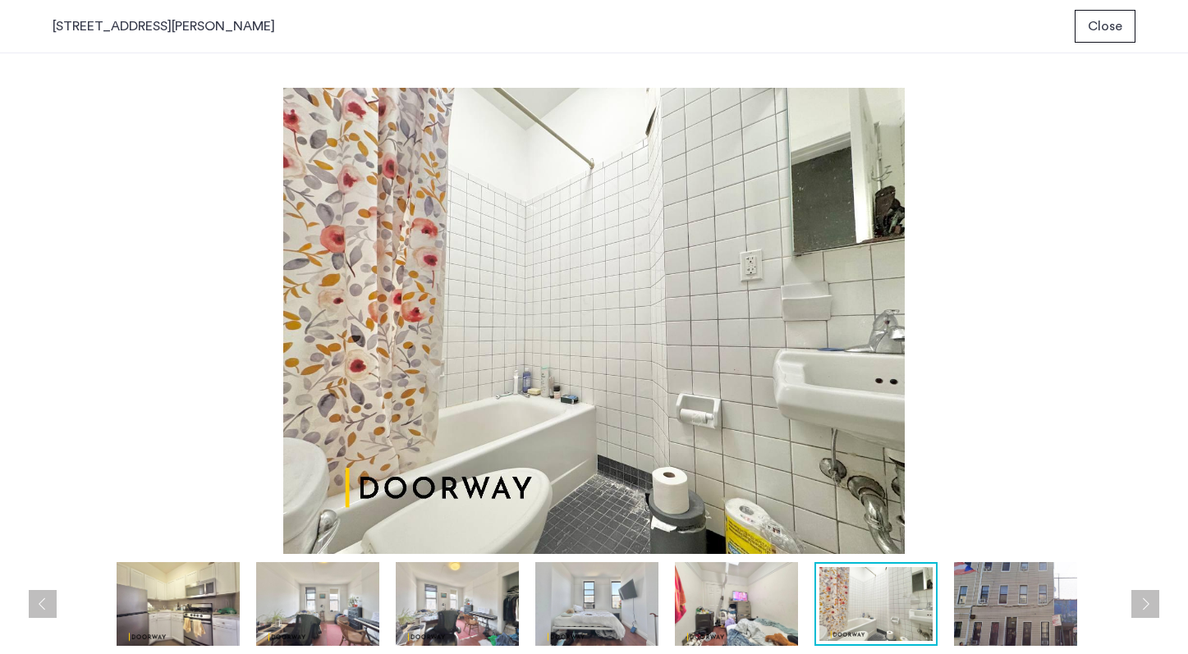
click at [960, 588] on img at bounding box center [1015, 604] width 123 height 84
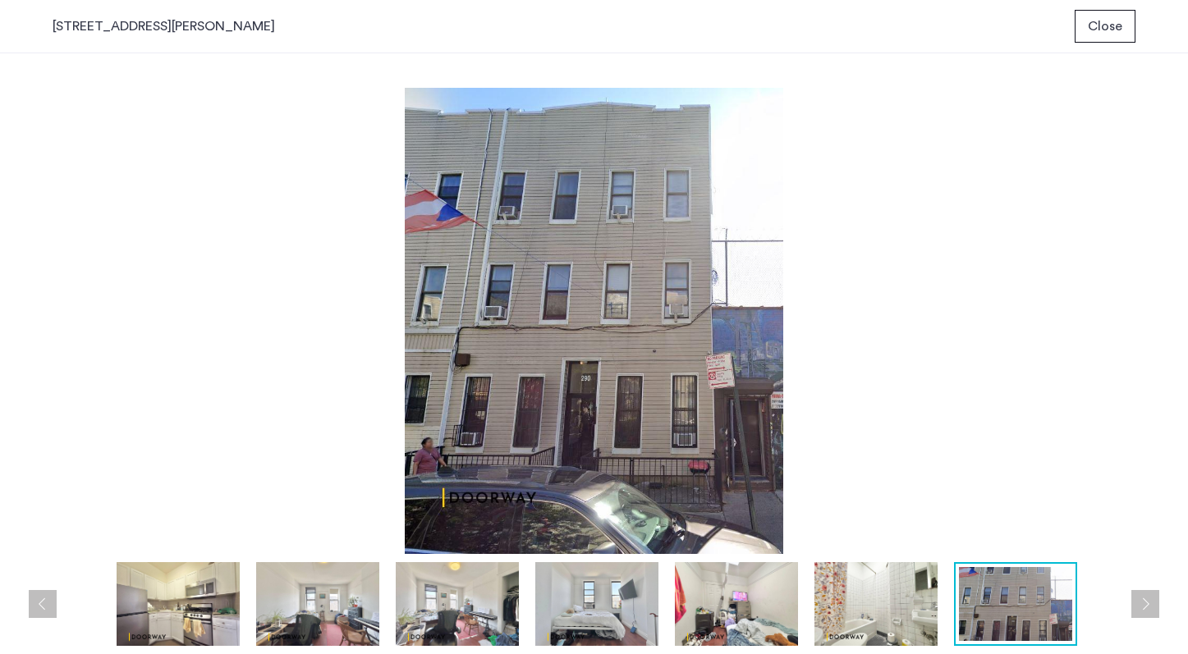
click at [1118, 17] on span "Close" at bounding box center [1105, 26] width 34 height 20
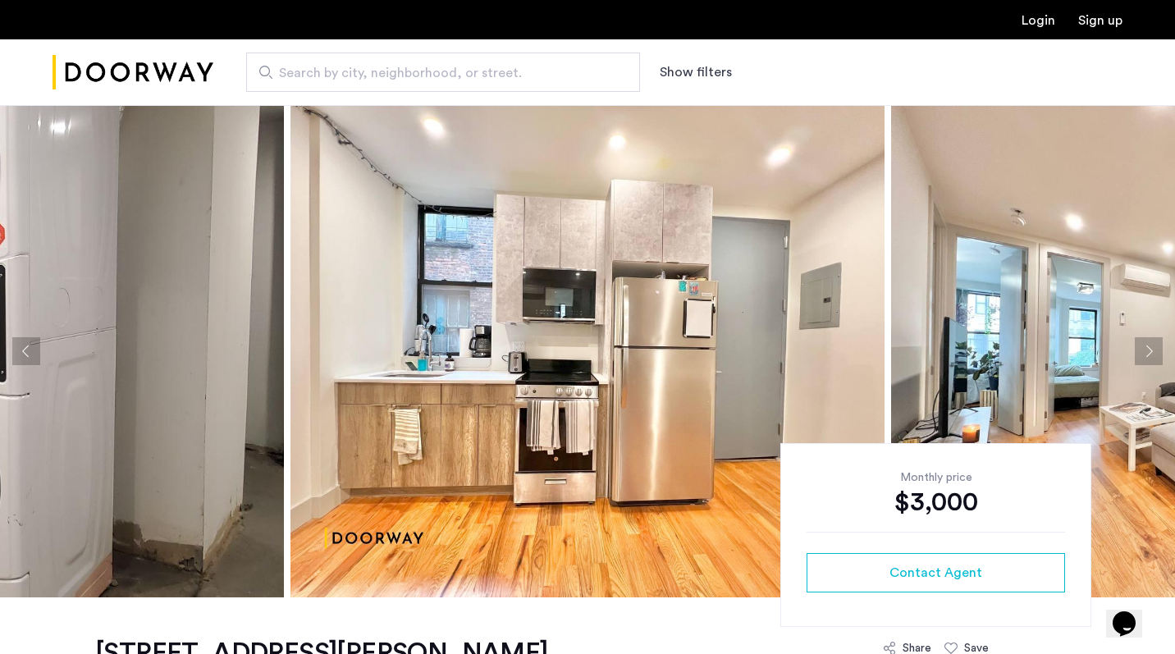
click at [1138, 350] on button "Next apartment" at bounding box center [1149, 351] width 28 height 28
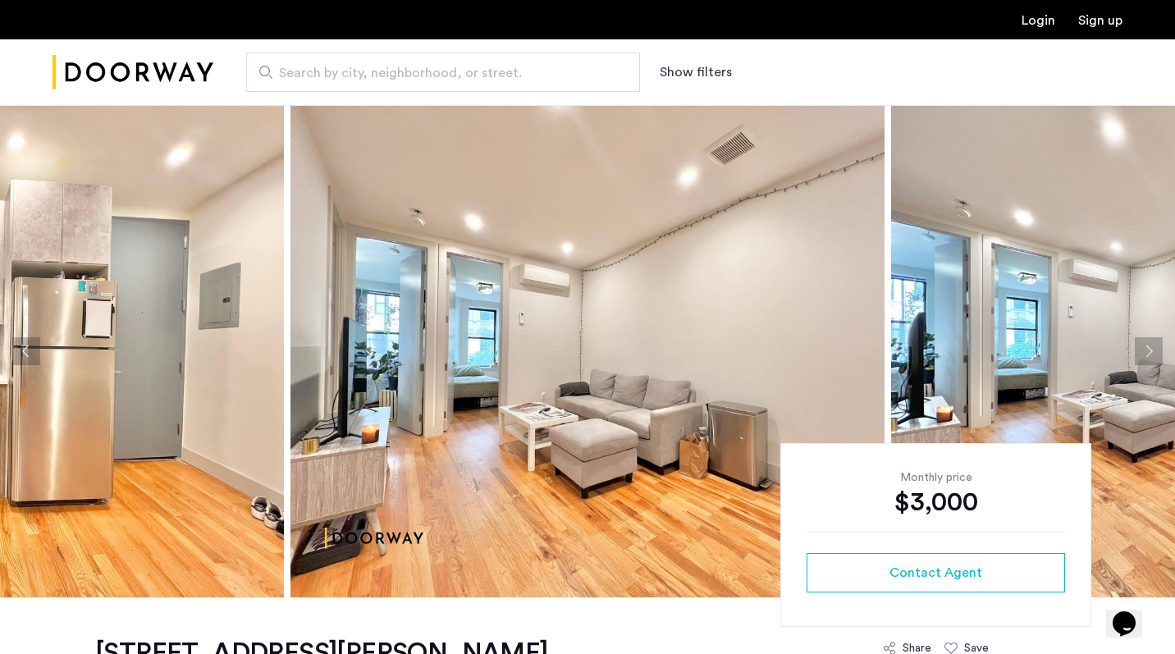
click at [1138, 350] on button "Next apartment" at bounding box center [1149, 351] width 28 height 28
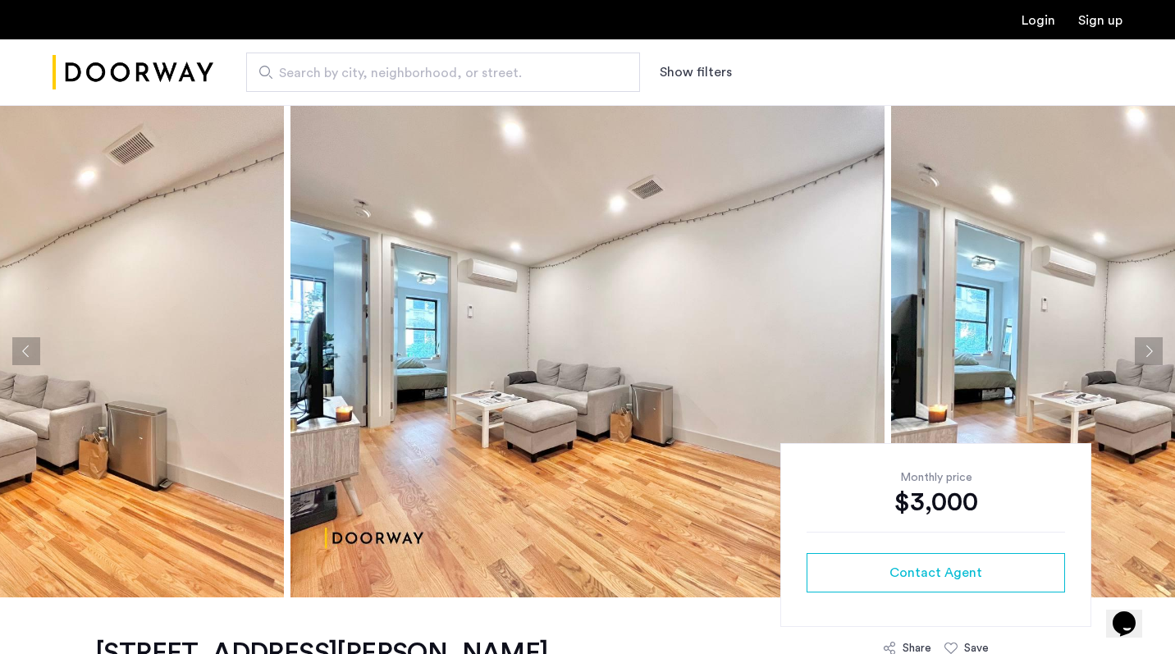
click at [1138, 350] on button "Next apartment" at bounding box center [1149, 351] width 28 height 28
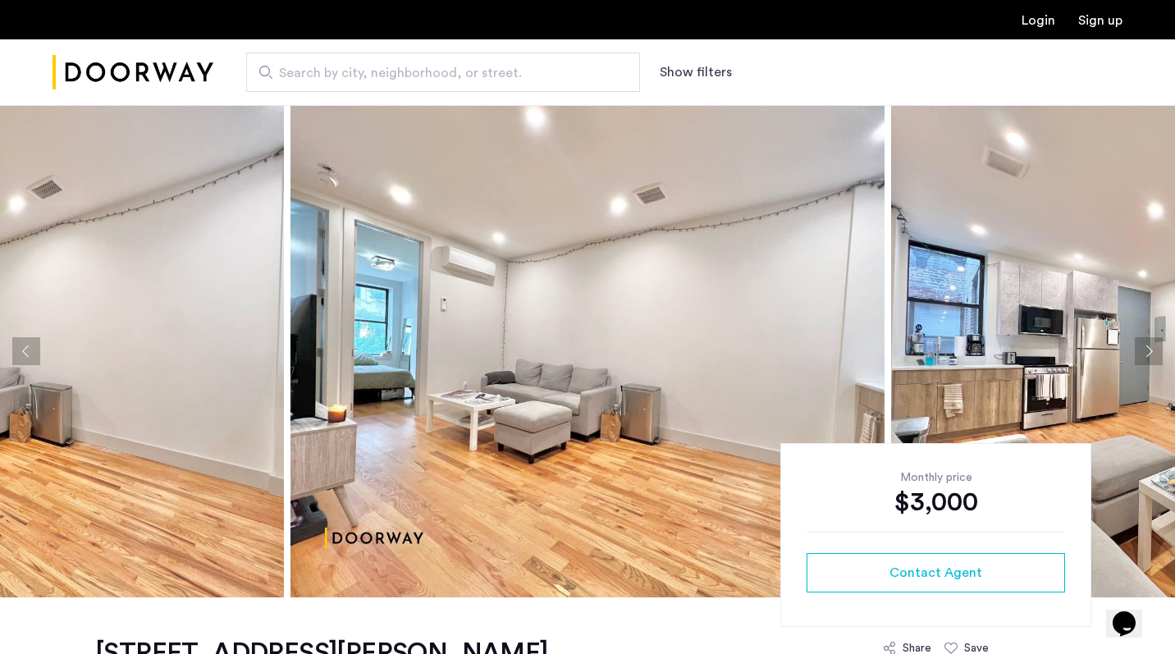
click at [1138, 350] on button "Next apartment" at bounding box center [1149, 351] width 28 height 28
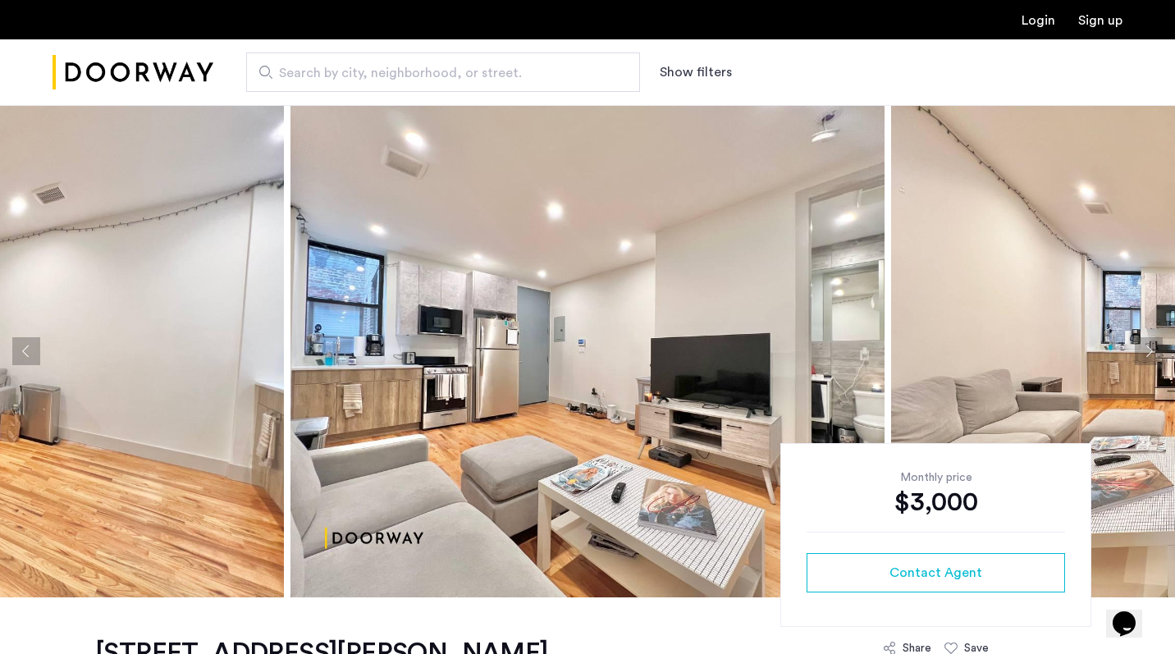
click at [1138, 350] on button "Next apartment" at bounding box center [1149, 351] width 28 height 28
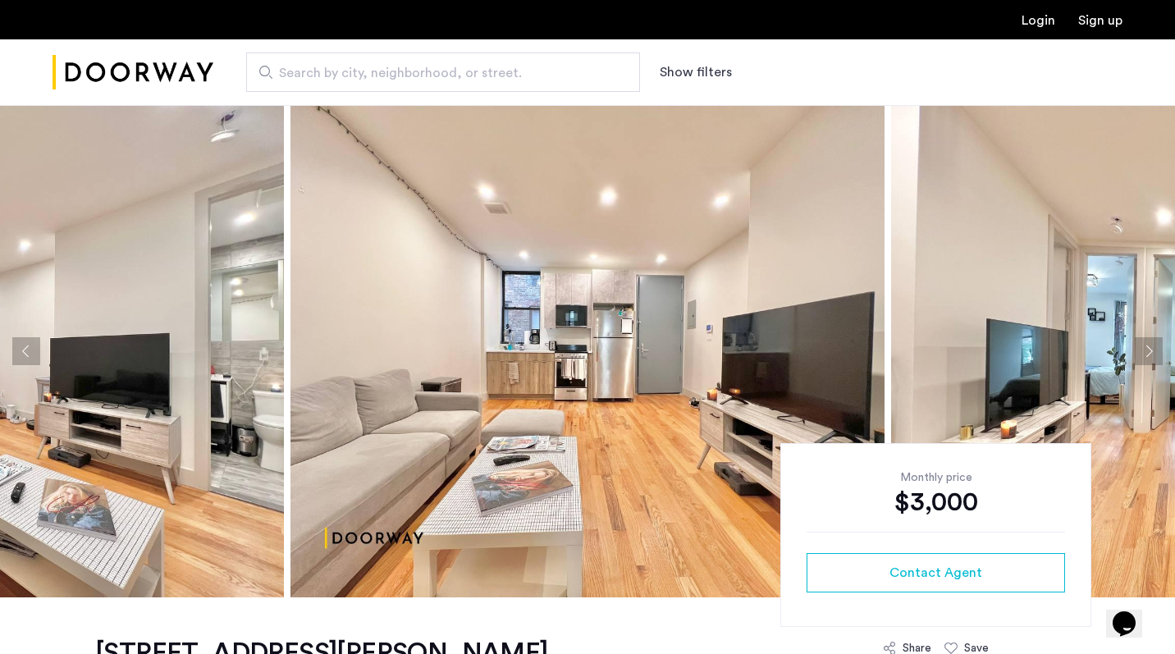
click at [1138, 350] on button "Next apartment" at bounding box center [1149, 351] width 28 height 28
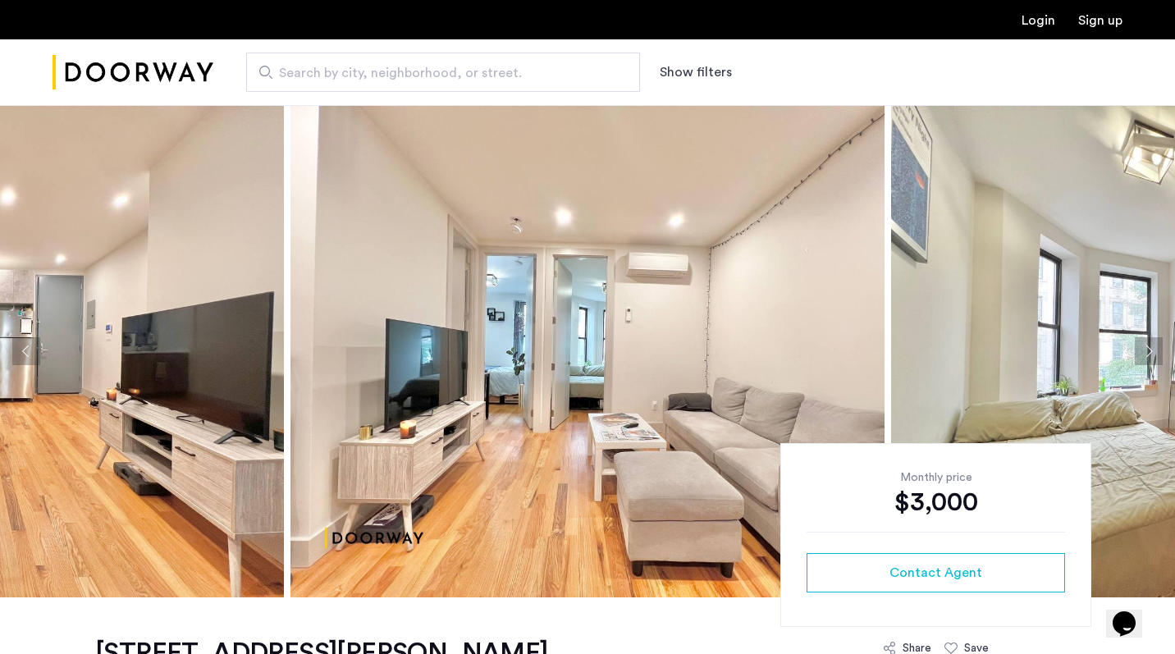
click at [1138, 350] on button "Next apartment" at bounding box center [1149, 351] width 28 height 28
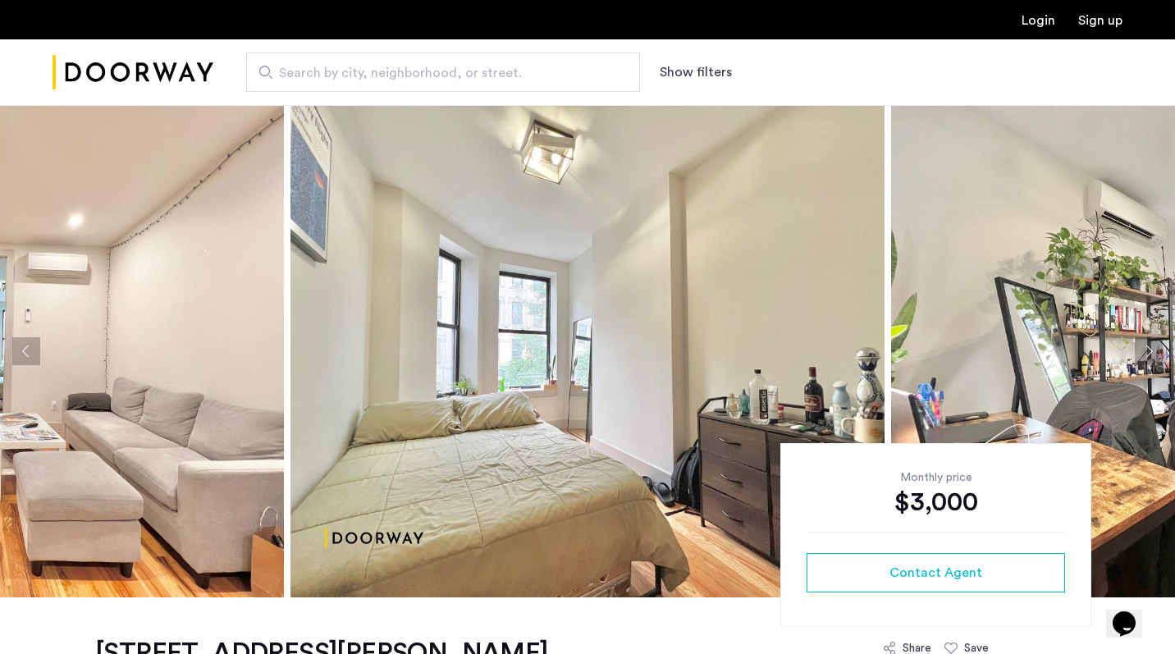
click at [1138, 350] on button "Next apartment" at bounding box center [1149, 351] width 28 height 28
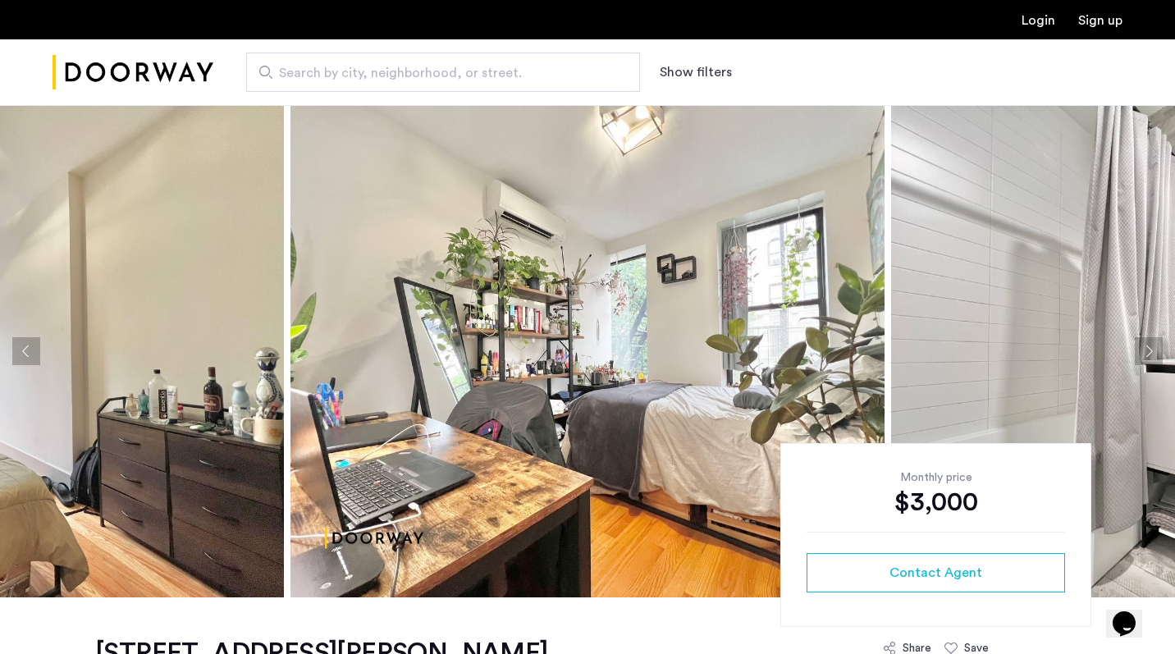
click at [1138, 350] on button "Next apartment" at bounding box center [1149, 351] width 28 height 28
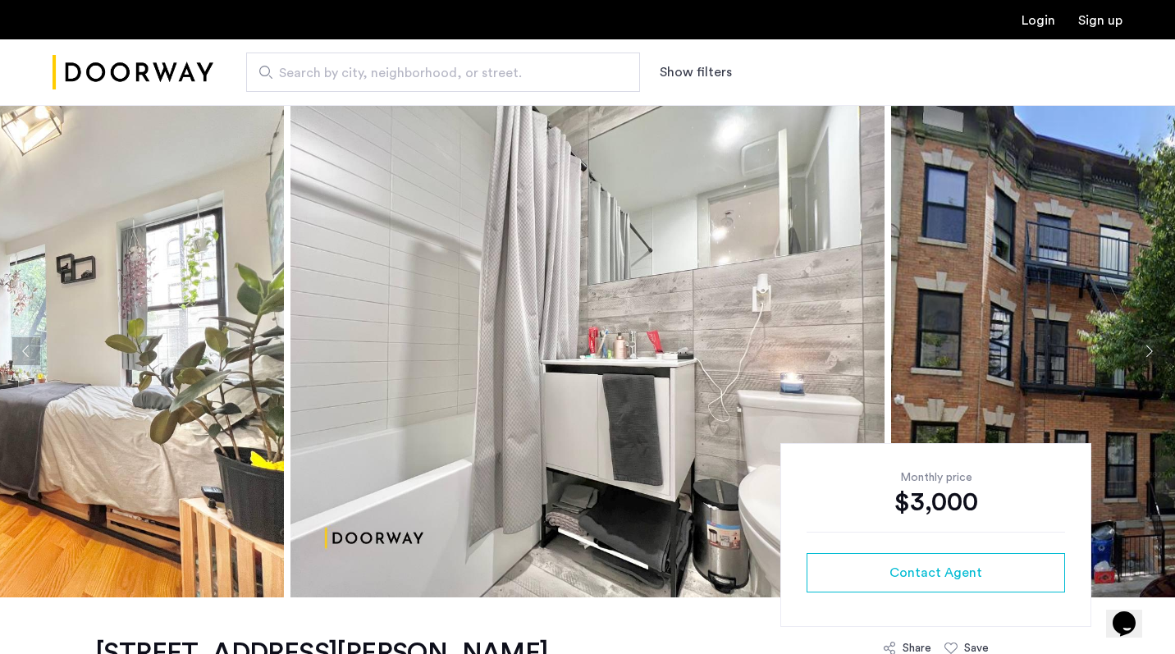
click at [1138, 350] on button "Next apartment" at bounding box center [1149, 351] width 28 height 28
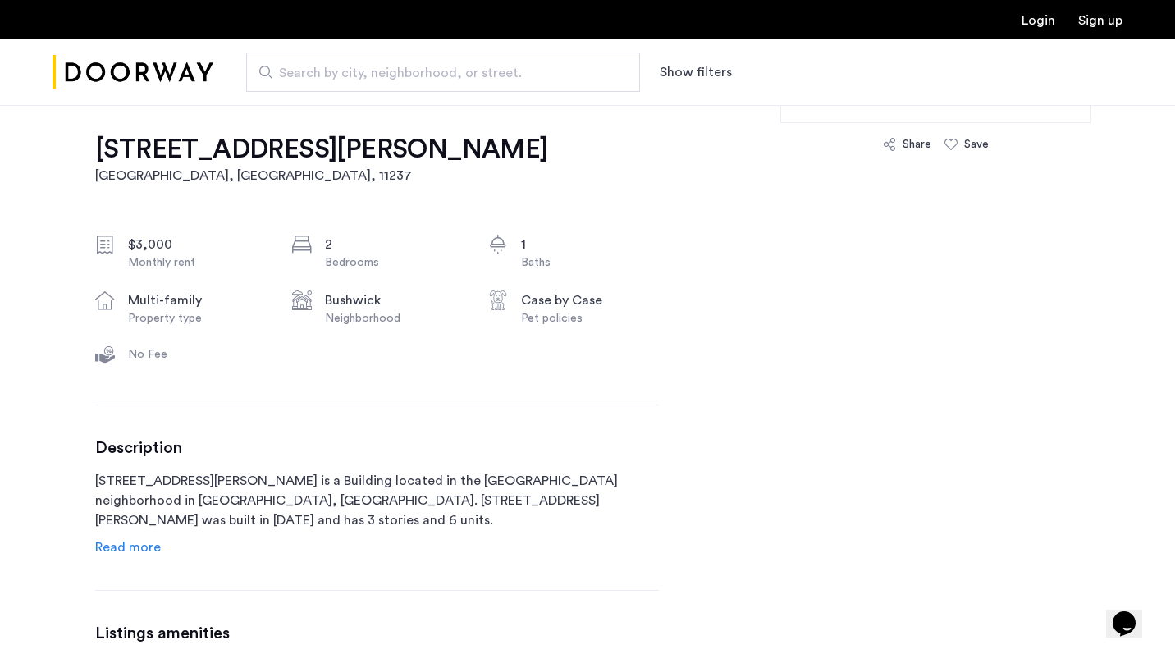
scroll to position [518, 0]
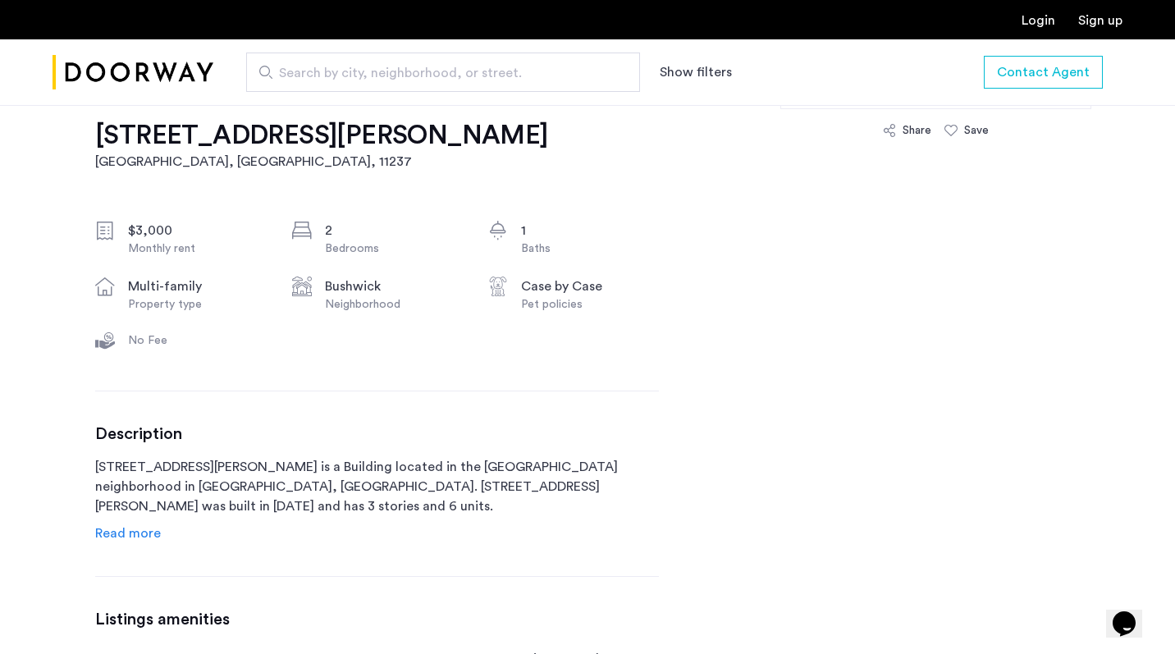
click at [140, 531] on span "Read more" at bounding box center [128, 533] width 66 height 13
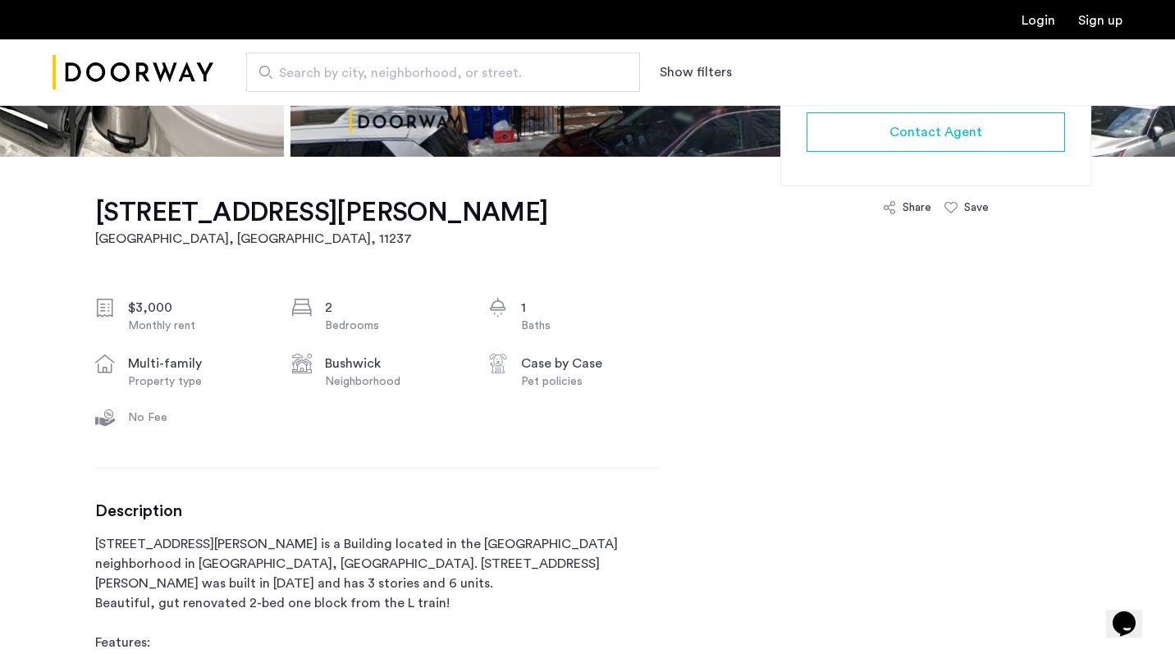
scroll to position [475, 0]
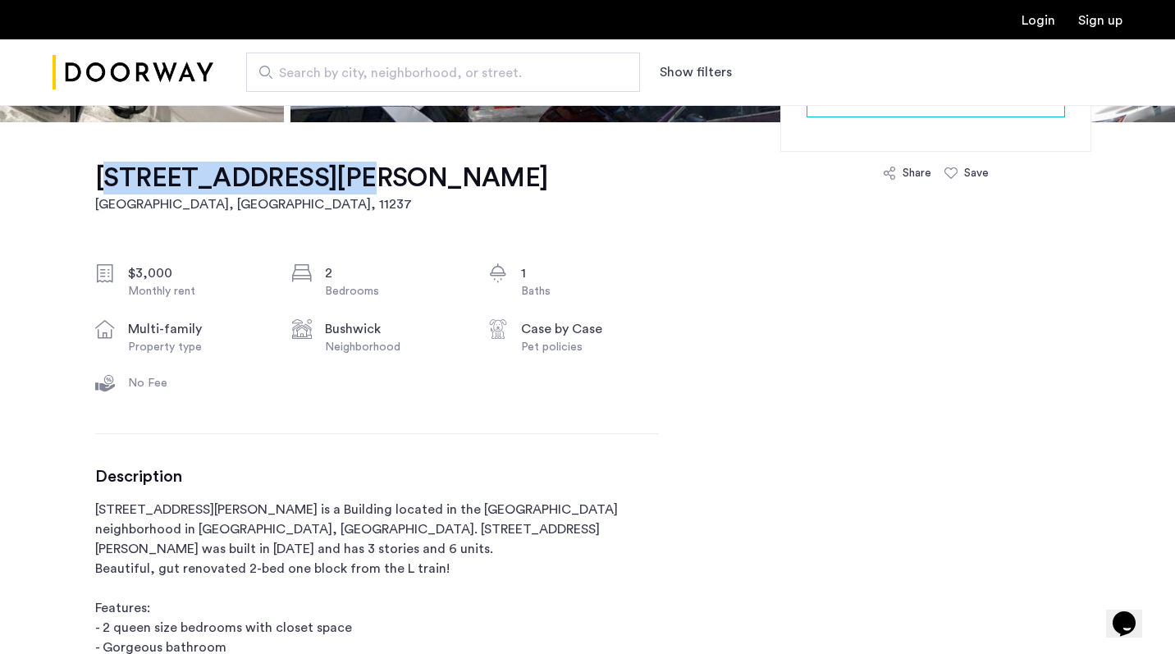
drag, startPoint x: 92, startPoint y: 176, endPoint x: 309, endPoint y: 180, distance: 217.5
copy h1 "[STREET_ADDRESS][PERSON_NAME]"
